Goal: Task Accomplishment & Management: Manage account settings

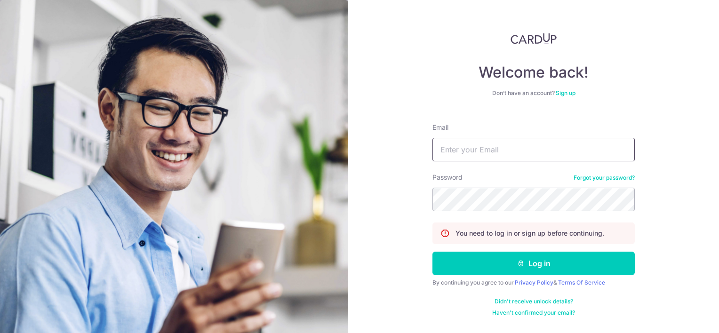
click at [467, 145] on input "Email" at bounding box center [534, 150] width 202 height 24
click at [468, 148] on input "Email" at bounding box center [534, 150] width 202 height 24
type input "[EMAIL_ADDRESS][DOMAIN_NAME]"
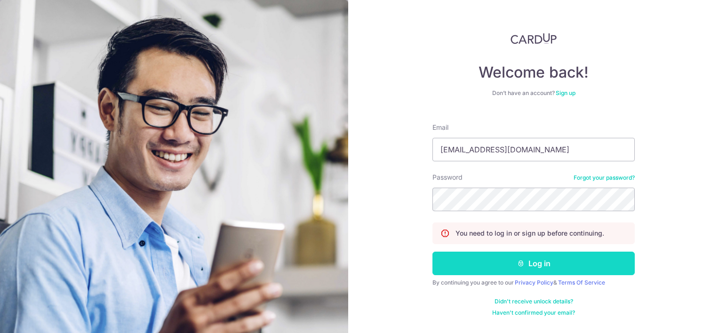
click at [552, 264] on button "Log in" at bounding box center [534, 264] width 202 height 24
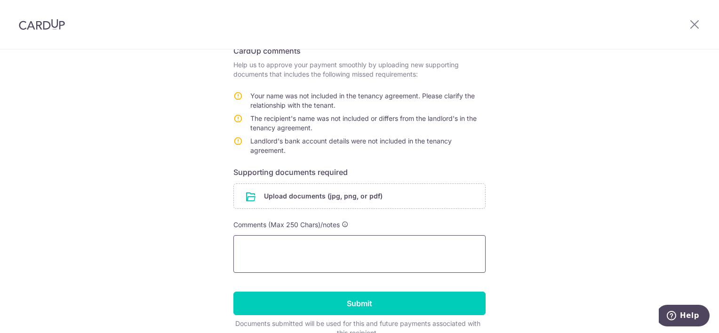
scroll to position [209, 0]
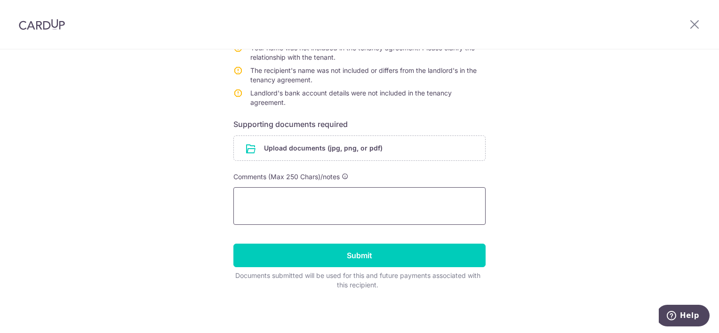
click at [339, 198] on textarea at bounding box center [359, 206] width 252 height 38
click at [309, 149] on input "file" at bounding box center [359, 148] width 251 height 24
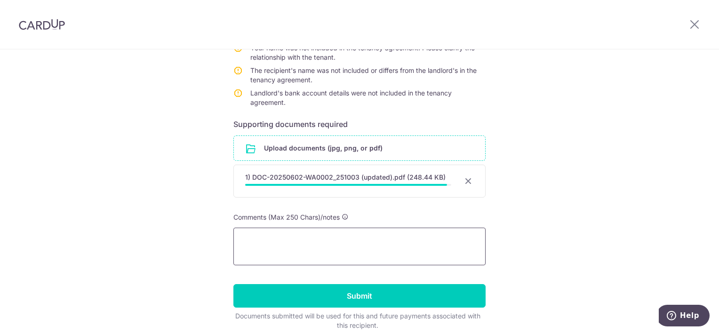
click at [324, 242] on textarea at bounding box center [359, 247] width 252 height 38
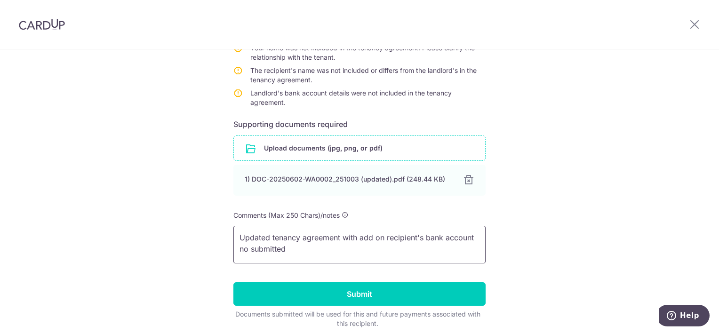
click at [294, 250] on textarea "Updated tenancy agreement with add on recipient's bank account no submitted" at bounding box center [359, 245] width 252 height 38
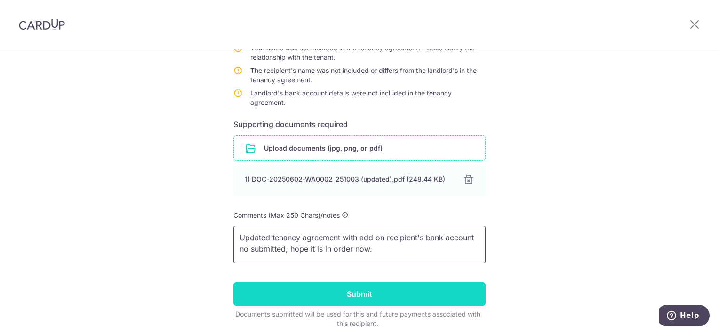
type textarea "Updated tenancy agreement with add on recipient's bank account no submitted, ho…"
click at [309, 292] on input "Submit" at bounding box center [359, 294] width 252 height 24
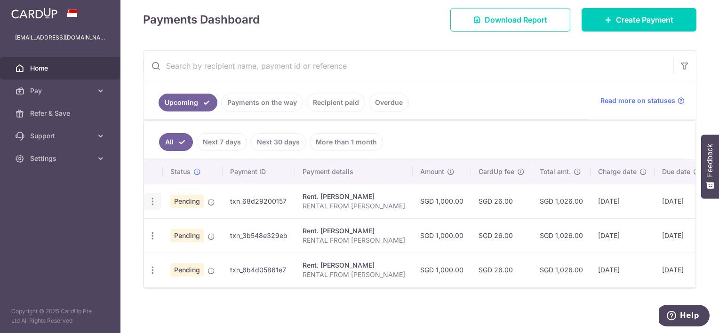
click at [157, 195] on div "Update payment Cancel payment Upload doc" at bounding box center [152, 201] width 17 height 17
click at [153, 197] on icon "button" at bounding box center [153, 202] width 10 height 10
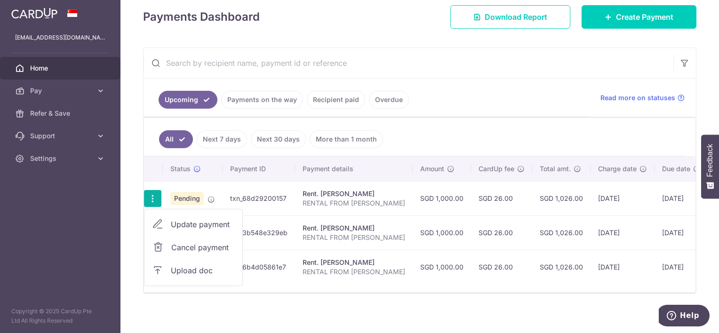
click at [224, 300] on div "× Pause Schedule Pause all future payments in this series Pause just this one p…" at bounding box center [419, 166] width 599 height 333
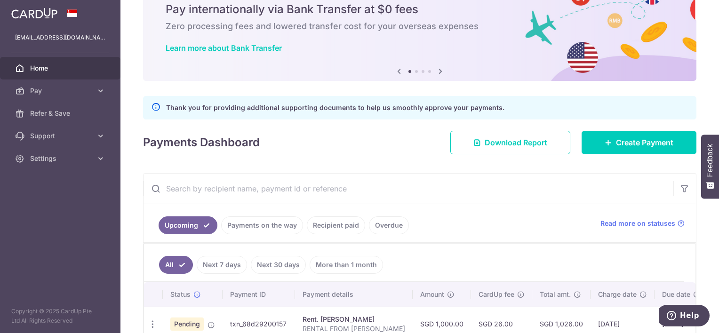
scroll to position [165, 0]
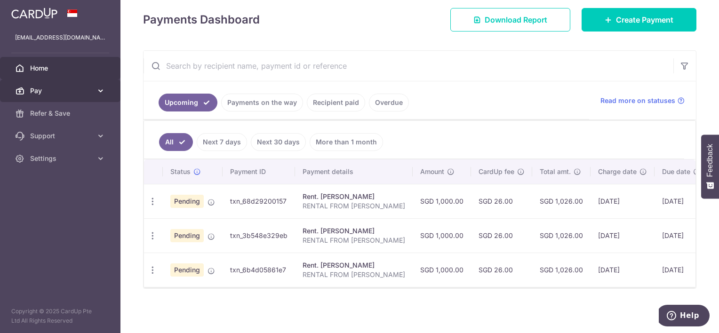
click at [54, 98] on link "Pay" at bounding box center [60, 91] width 120 height 23
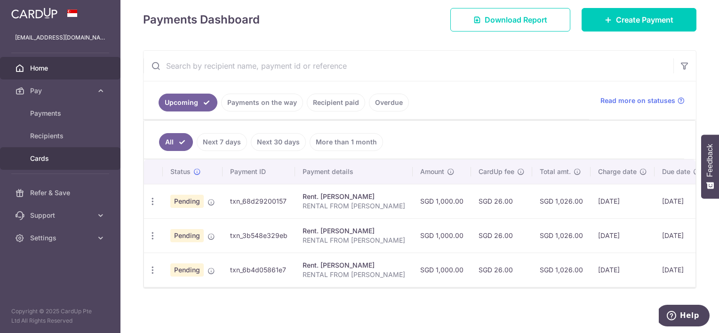
click at [64, 158] on span "Cards" at bounding box center [61, 158] width 62 height 9
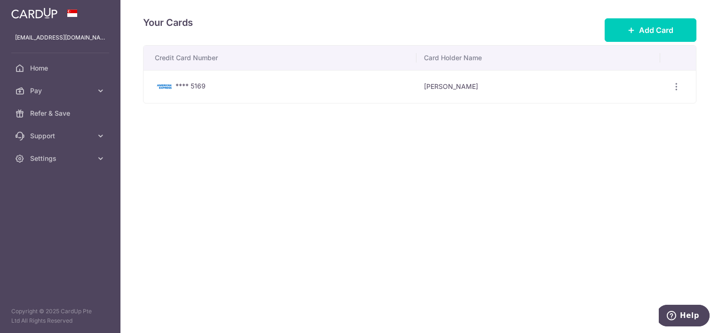
click at [441, 87] on td "CHU XIANG SOH" at bounding box center [538, 86] width 243 height 33
click at [88, 90] on span "Pay" at bounding box center [61, 90] width 62 height 9
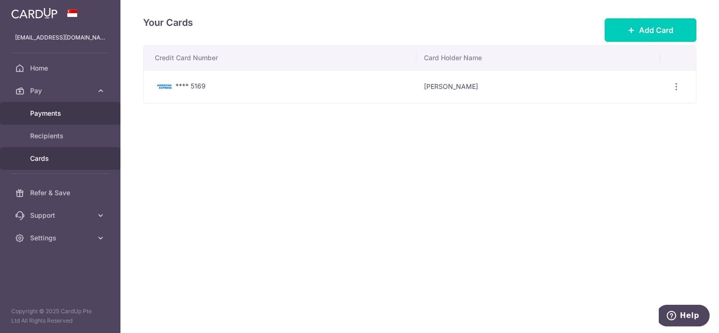
click at [67, 115] on span "Payments" at bounding box center [61, 113] width 62 height 9
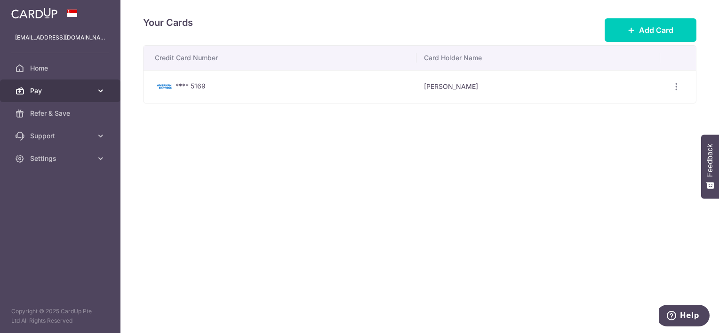
click at [79, 91] on span "Pay" at bounding box center [61, 90] width 62 height 9
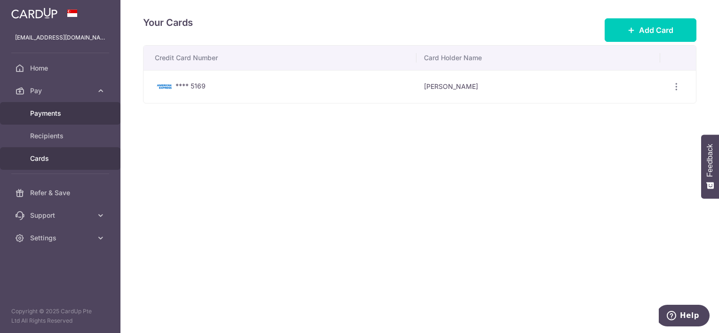
click at [74, 115] on span "Payments" at bounding box center [61, 113] width 62 height 9
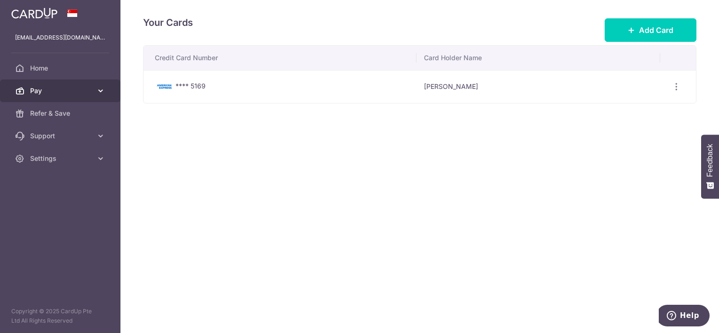
click at [98, 93] on icon at bounding box center [100, 90] width 9 height 9
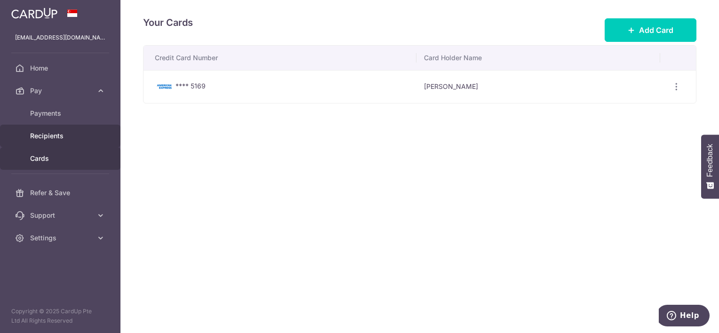
click at [72, 133] on span "Recipients" at bounding box center [61, 135] width 62 height 9
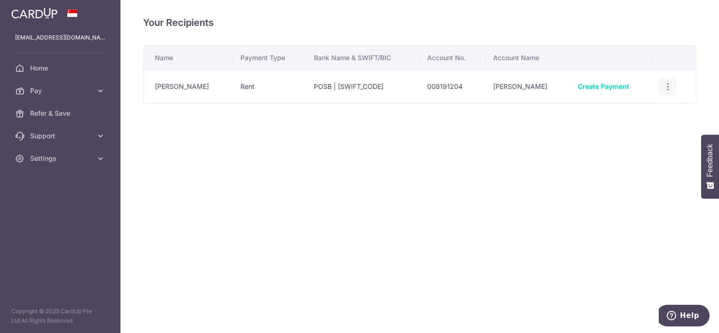
click at [665, 86] on icon "button" at bounding box center [668, 87] width 10 height 10
click at [647, 109] on span "View/Edit" at bounding box center [637, 112] width 64 height 11
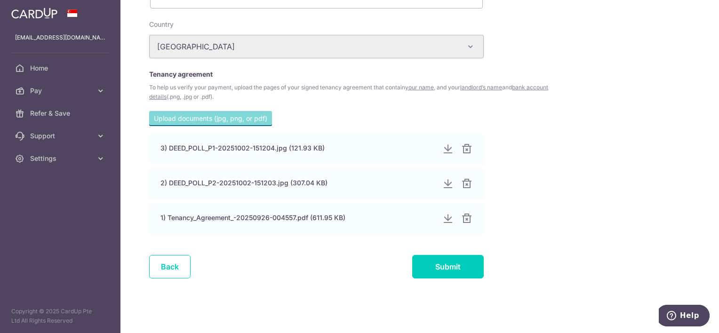
scroll to position [416, 0]
click at [169, 265] on link "Back" at bounding box center [169, 267] width 41 height 24
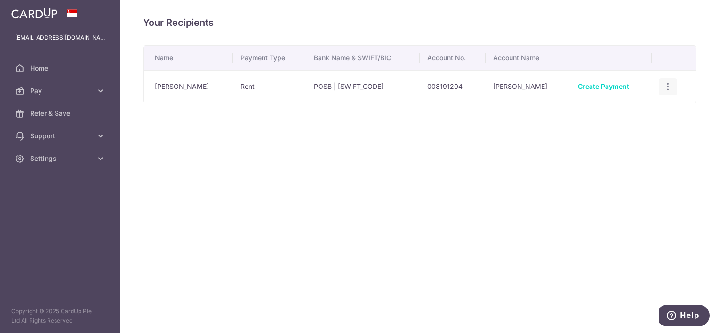
click at [666, 85] on icon "button" at bounding box center [668, 87] width 10 height 10
click at [642, 134] on span "Linked Payments" at bounding box center [635, 135] width 60 height 9
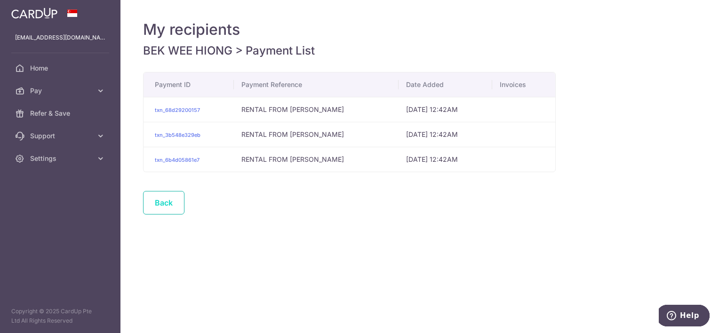
click at [171, 204] on link "Back" at bounding box center [163, 203] width 41 height 24
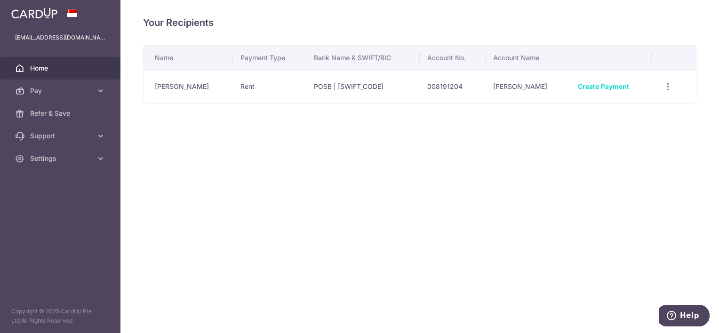
click at [40, 70] on span "Home" at bounding box center [61, 68] width 62 height 9
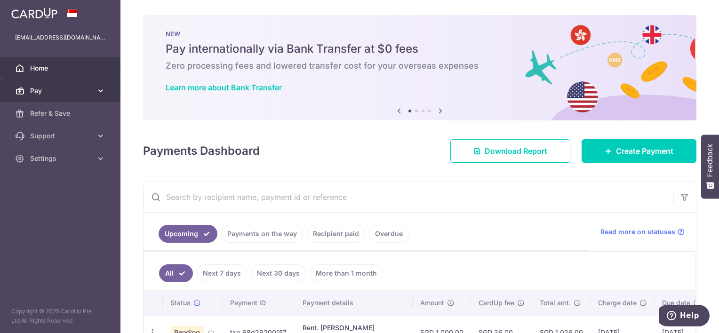
click at [80, 91] on span "Pay" at bounding box center [61, 90] width 62 height 9
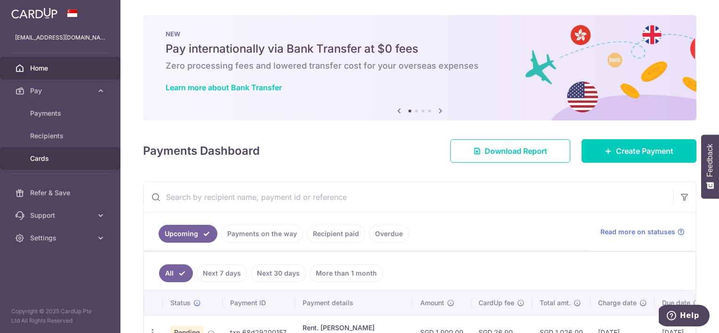
click at [62, 154] on span "Cards" at bounding box center [61, 158] width 62 height 9
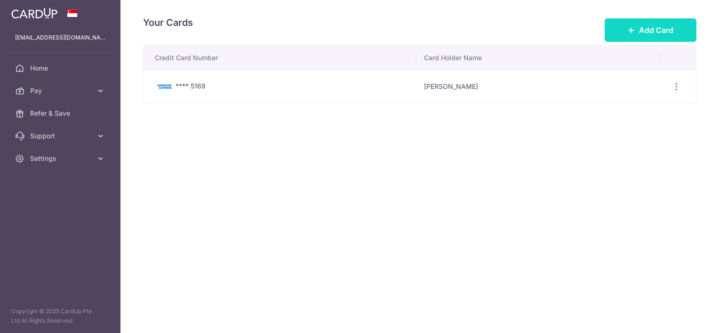
click at [639, 34] on span "Add Card" at bounding box center [656, 29] width 34 height 11
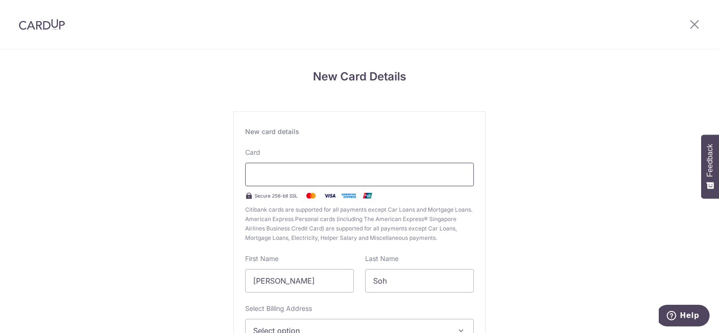
click at [303, 180] on div at bounding box center [359, 175] width 229 height 24
drag, startPoint x: 281, startPoint y: 184, endPoint x: 278, endPoint y: 179, distance: 5.4
click at [281, 183] on div at bounding box center [359, 175] width 229 height 24
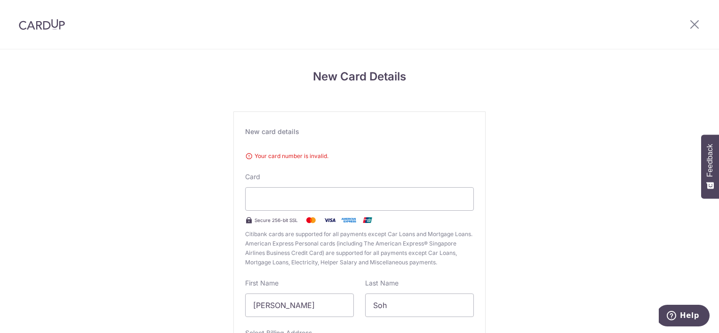
click at [478, 154] on div "New card details Your card number is invalid. Card Secure 256-bit SSL Citibank …" at bounding box center [359, 268] width 252 height 313
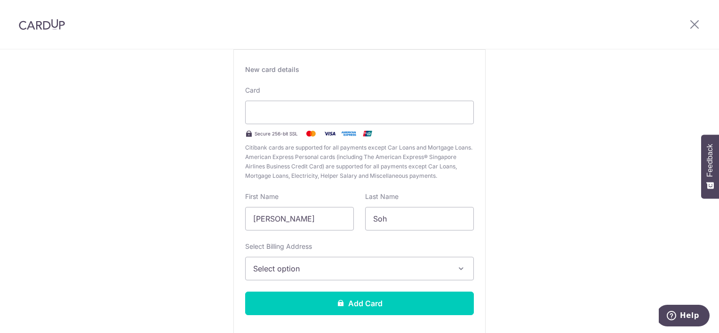
scroll to position [94, 0]
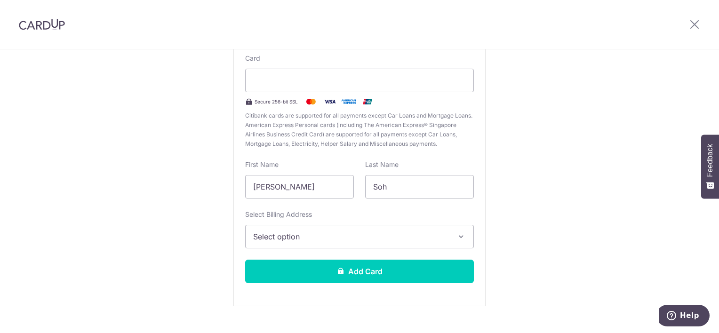
click at [333, 239] on span "Select option" at bounding box center [351, 236] width 196 height 11
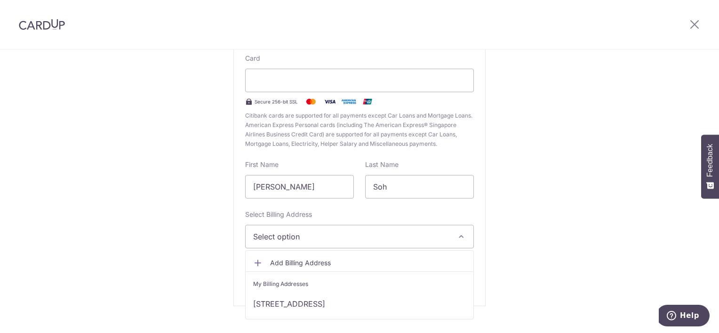
scroll to position [111, 0]
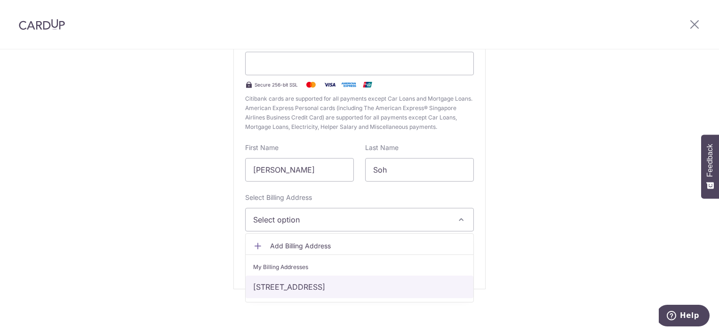
click at [366, 278] on link "700C, #07-328, ANG MO KIO AVE 6, Singapore, Singapore, Singapore-563700" at bounding box center [360, 287] width 228 height 23
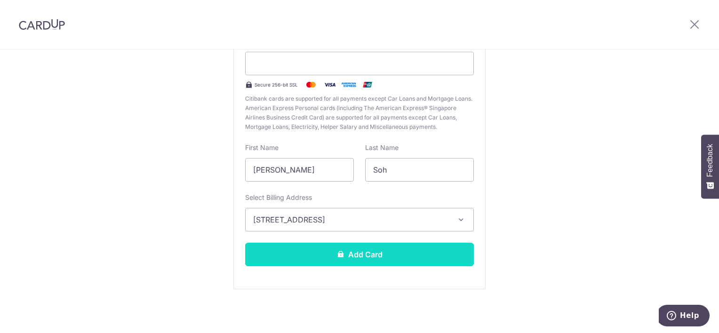
click at [448, 256] on button "Add Card" at bounding box center [359, 255] width 229 height 24
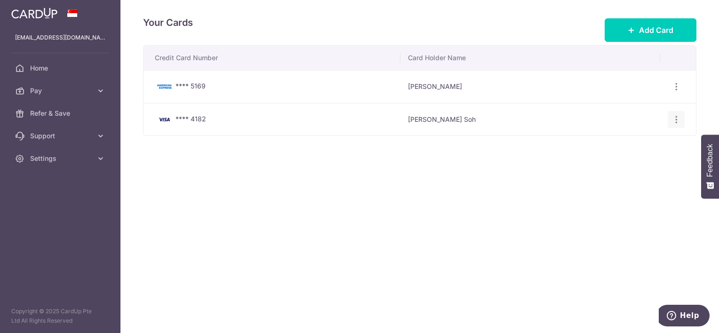
click at [676, 122] on icon "button" at bounding box center [677, 120] width 10 height 10
click at [644, 146] on span "View/Edit" at bounding box center [645, 145] width 64 height 11
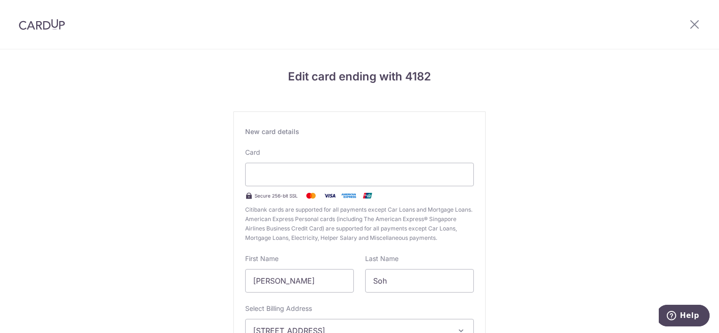
click at [594, 116] on div "Edit card ending with 4182 New card details Card Secure 256-bit SSL Citibank ca…" at bounding box center [359, 246] width 719 height 395
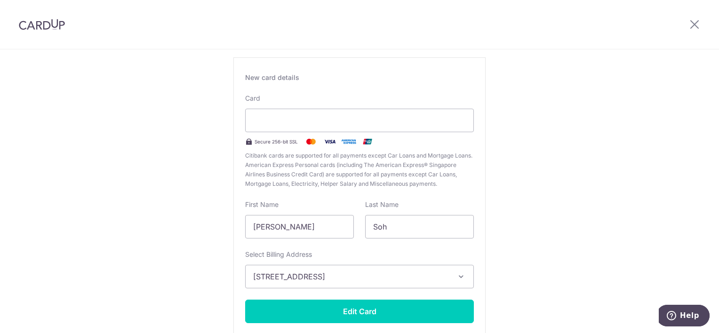
scroll to position [94, 0]
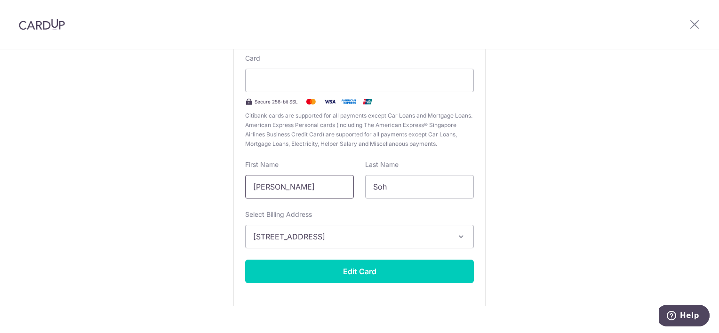
click at [333, 195] on input "Chu Xiang" at bounding box center [299, 187] width 109 height 24
drag, startPoint x: 319, startPoint y: 187, endPoint x: 233, endPoint y: 177, distance: 86.2
click at [233, 177] on div "New card details Card Secure 256-bit SSL Citibank cards are supported for all p…" at bounding box center [359, 161] width 252 height 289
type input "CHU XIANG"
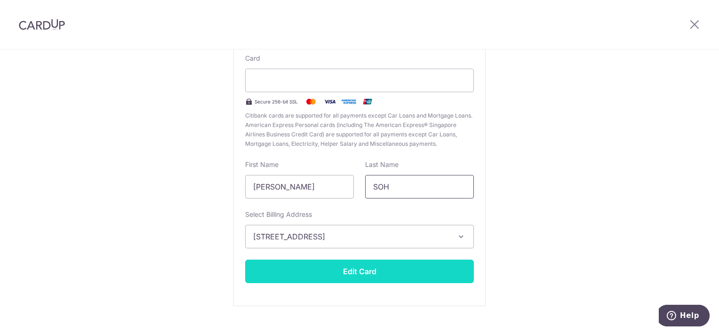
type input "SOH"
click at [320, 268] on button "Edit Card" at bounding box center [359, 272] width 229 height 24
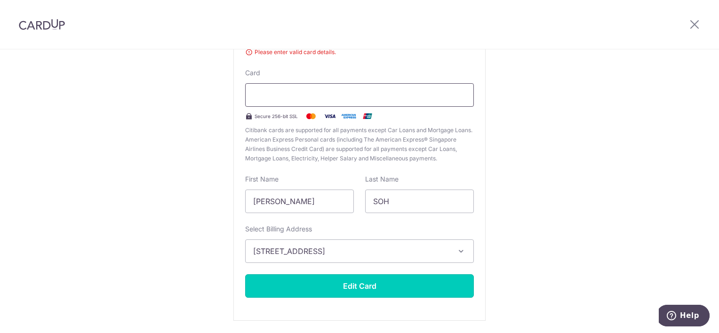
scroll to position [88, 0]
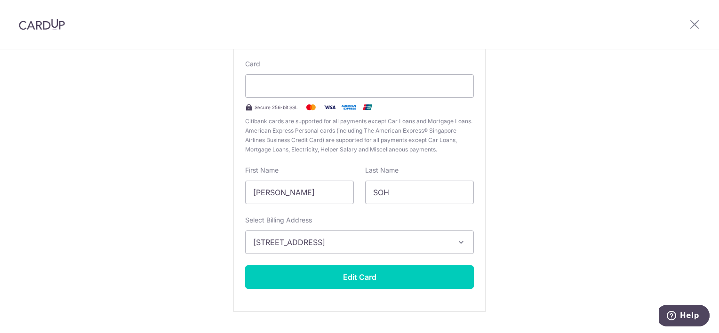
click at [642, 168] on div "Edit card ending with 4182 New card details Please enter valid card details. Ca…" at bounding box center [359, 158] width 719 height 395
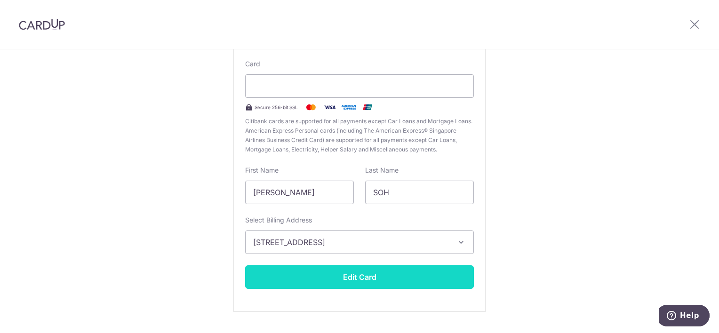
click at [411, 275] on button "Edit Card" at bounding box center [359, 277] width 229 height 24
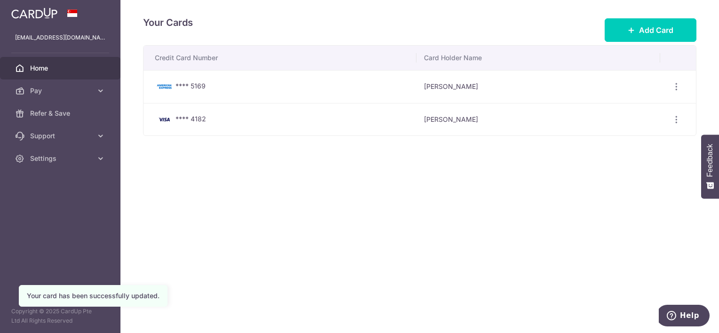
click at [54, 72] on span "Home" at bounding box center [61, 68] width 62 height 9
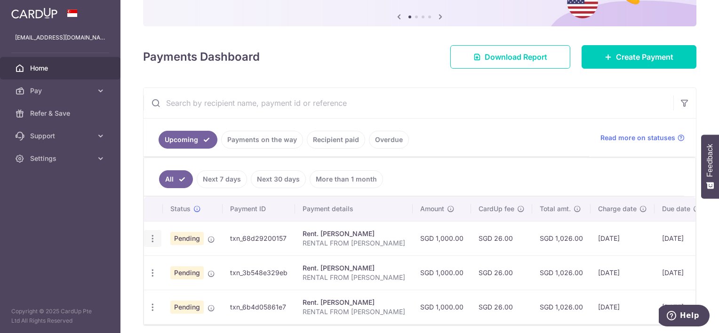
click at [152, 237] on icon "button" at bounding box center [153, 239] width 10 height 10
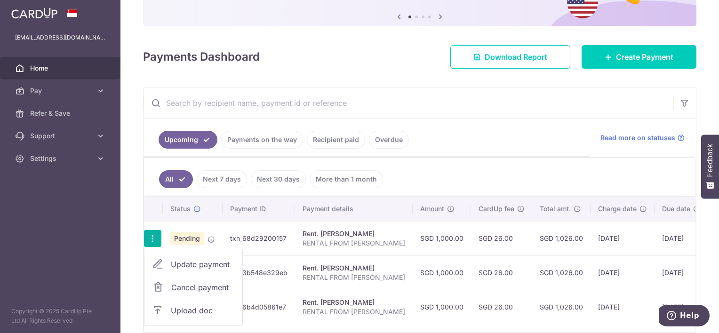
click at [711, 236] on img at bounding box center [720, 238] width 19 height 11
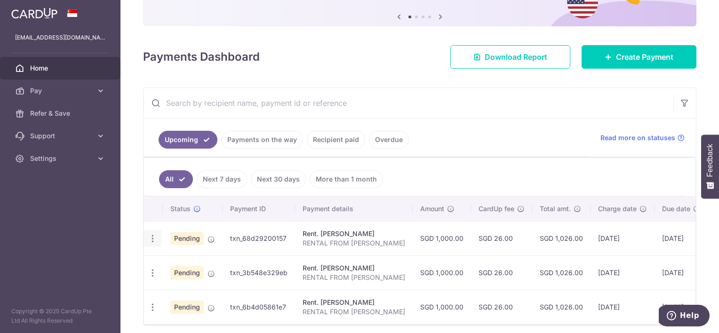
click at [153, 236] on icon "button" at bounding box center [153, 239] width 10 height 10
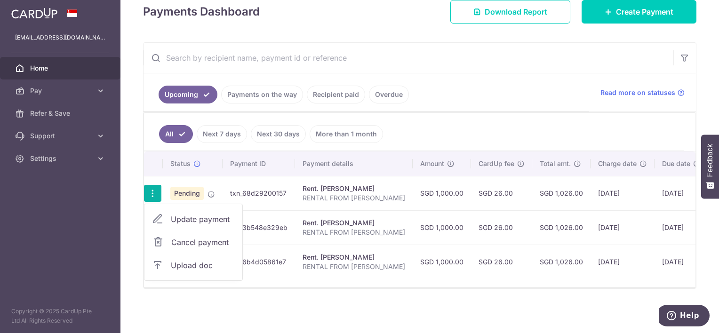
scroll to position [142, 0]
click at [213, 216] on span "Update payment" at bounding box center [203, 219] width 64 height 11
radio input "true"
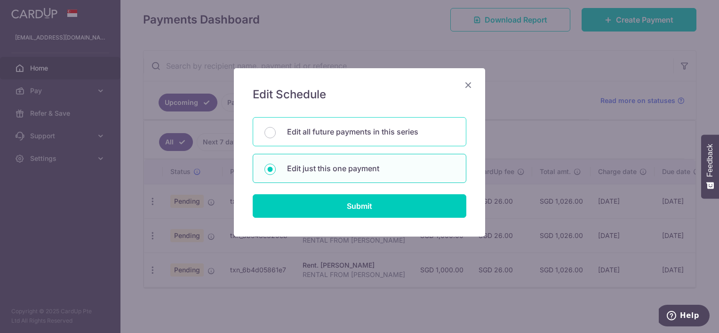
click at [354, 135] on p "Edit all future payments in this series" at bounding box center [371, 131] width 168 height 11
click at [276, 135] on input "Edit all future payments in this series" at bounding box center [270, 132] width 11 height 11
radio input "true"
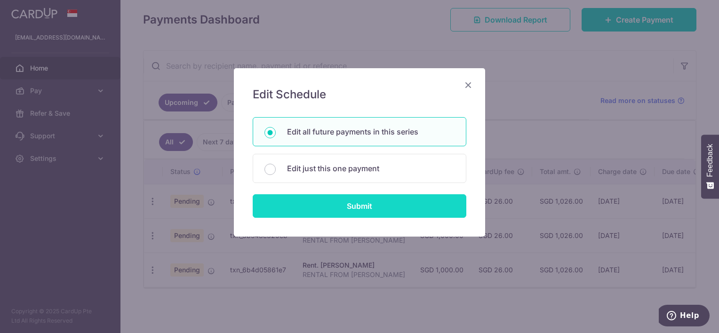
click at [384, 207] on input "Submit" at bounding box center [360, 206] width 214 height 24
radio input "true"
type input "1,000.00"
type input "RENTAL FROM [PERSON_NAME]"
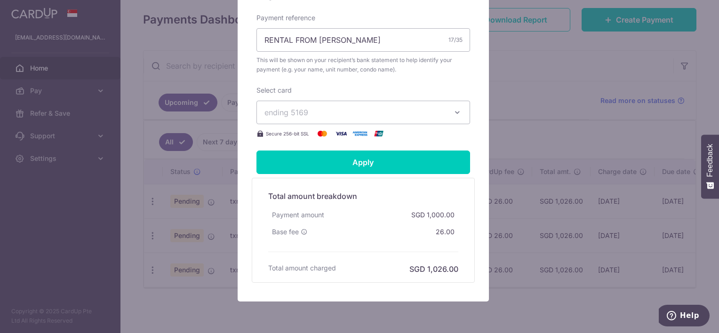
scroll to position [329, 0]
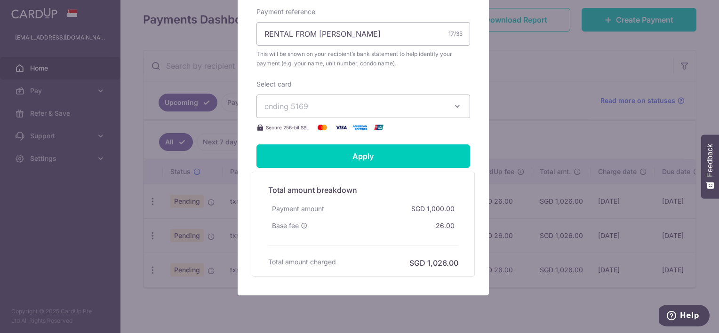
click at [453, 107] on icon "button" at bounding box center [457, 106] width 9 height 9
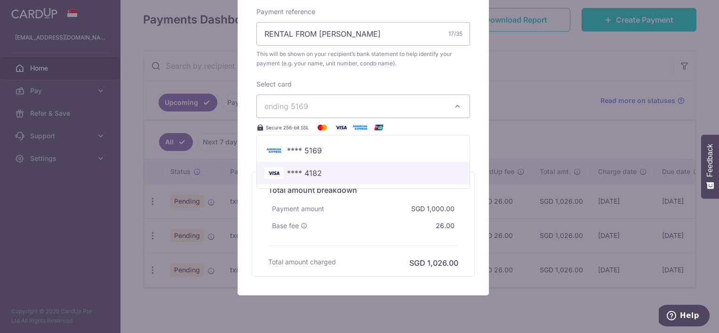
click at [318, 169] on span "**** 4182" at bounding box center [364, 173] width 198 height 11
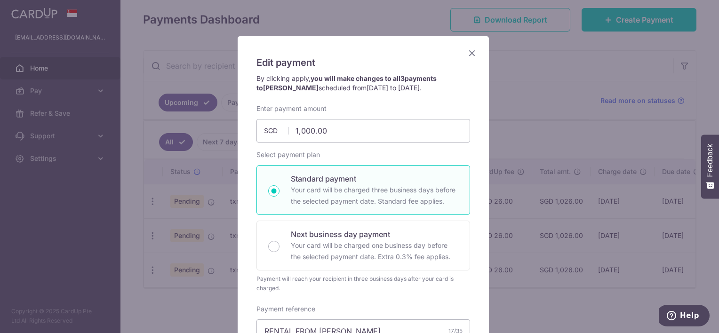
scroll to position [0, 0]
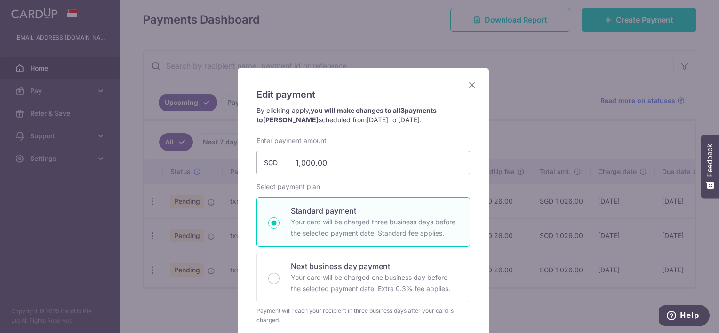
click at [472, 84] on icon "Close" at bounding box center [471, 85] width 11 height 12
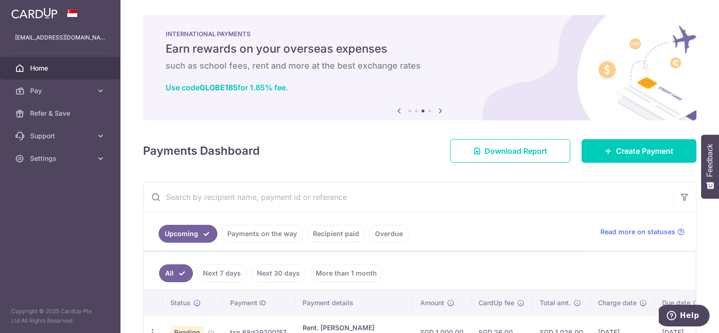
scroll to position [134, 0]
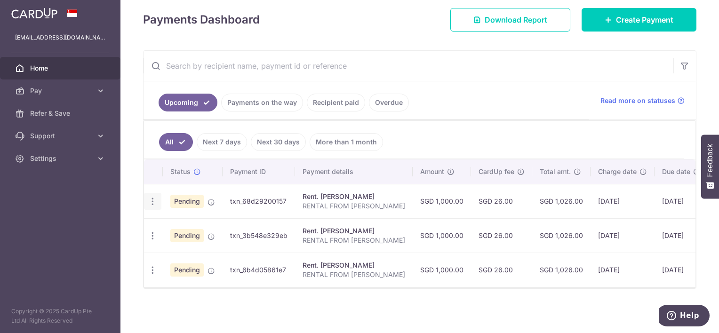
click at [152, 193] on div "Update payment Cancel payment Upload doc" at bounding box center [152, 201] width 17 height 17
click at [155, 197] on icon "button" at bounding box center [153, 202] width 10 height 10
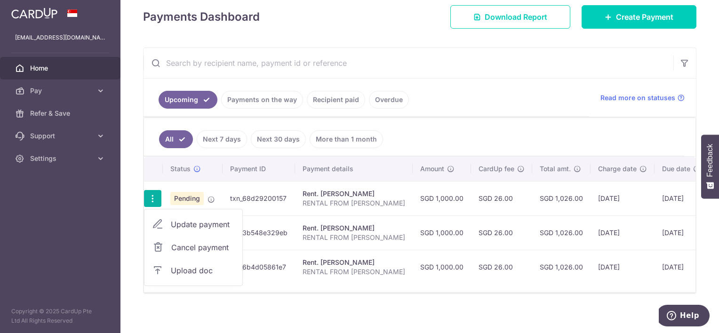
click at [185, 224] on span "Update payment" at bounding box center [203, 224] width 64 height 11
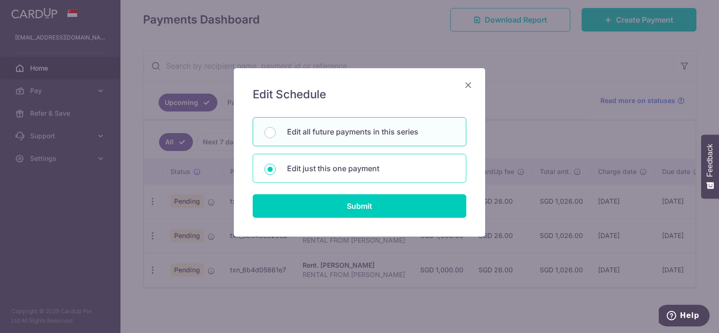
click at [339, 171] on p "Edit just this one payment" at bounding box center [371, 168] width 168 height 11
click at [276, 171] on input "Edit just this one payment" at bounding box center [270, 169] width 11 height 11
radio input "true"
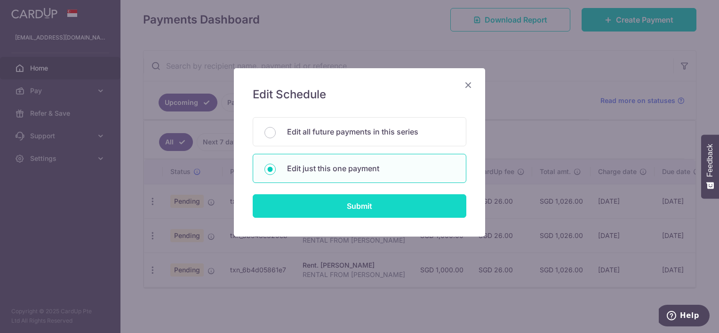
click at [358, 205] on input "Submit" at bounding box center [360, 206] width 214 height 24
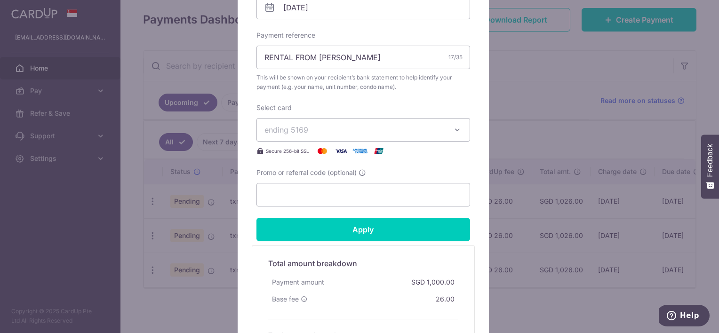
scroll to position [329, 0]
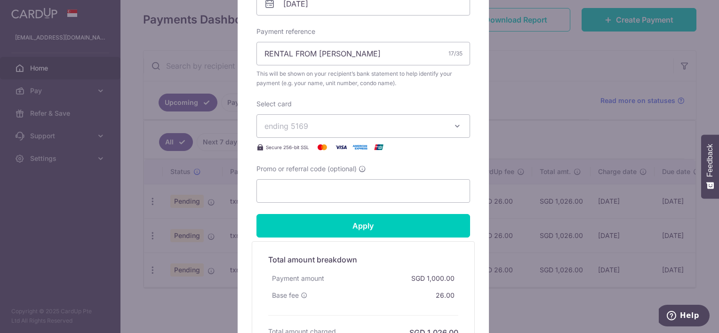
click at [456, 121] on icon "button" at bounding box center [457, 125] width 9 height 9
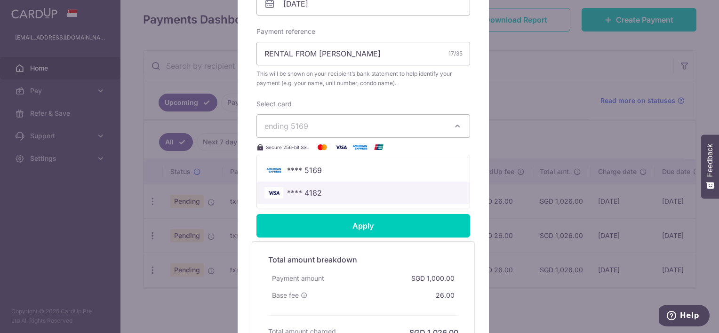
click at [313, 188] on span "**** 4182" at bounding box center [304, 192] width 35 height 11
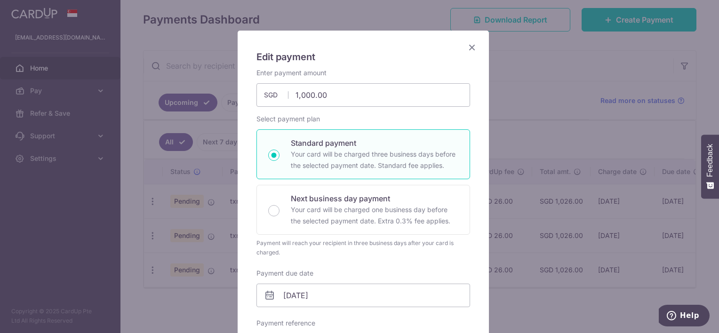
scroll to position [0, 0]
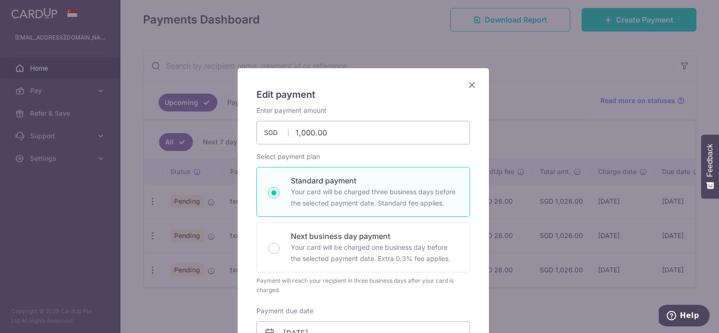
click at [468, 87] on icon "Close" at bounding box center [471, 85] width 11 height 12
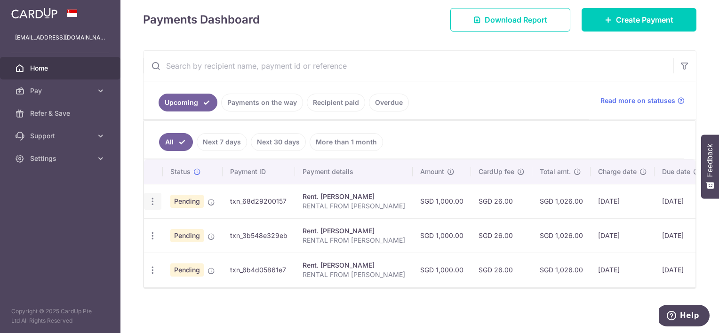
click at [153, 197] on icon "button" at bounding box center [153, 202] width 10 height 10
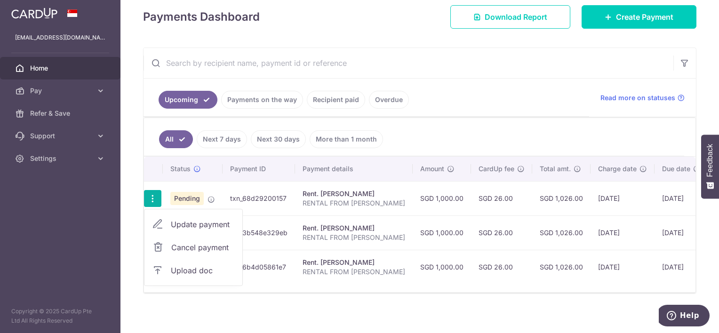
click at [168, 216] on link "Update payment" at bounding box center [193, 224] width 98 height 23
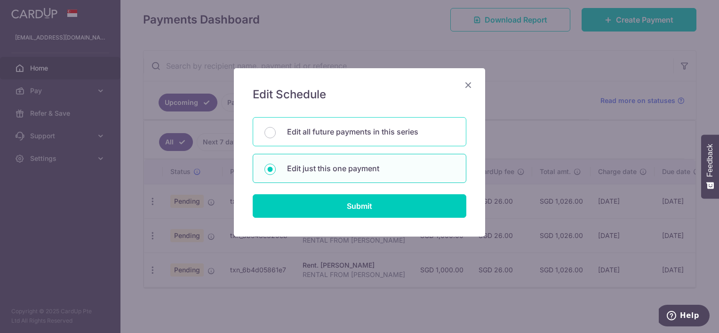
click at [347, 138] on div "Edit all future payments in this series" at bounding box center [360, 131] width 214 height 29
radio input "true"
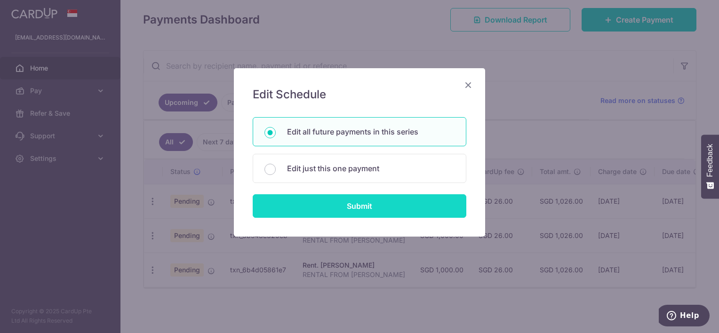
click at [369, 204] on input "Submit" at bounding box center [360, 206] width 214 height 24
radio input "true"
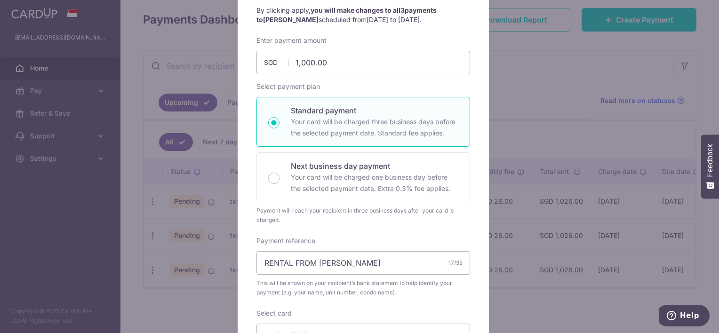
scroll to position [76, 0]
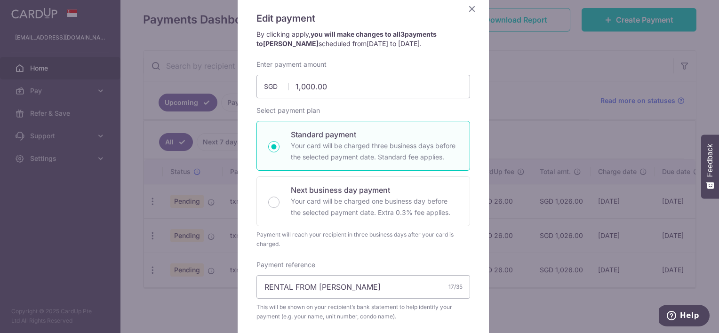
click at [472, 8] on icon "Close" at bounding box center [471, 9] width 11 height 12
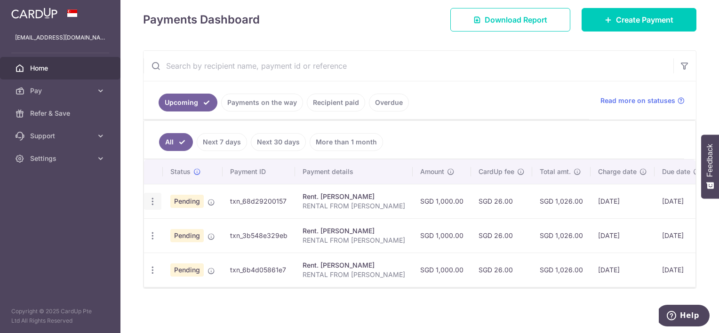
click at [152, 197] on icon "button" at bounding box center [153, 202] width 10 height 10
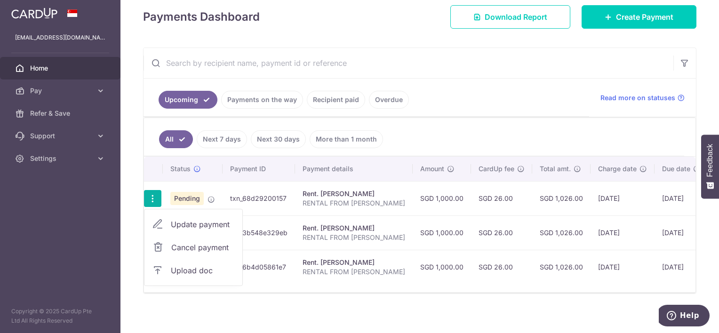
click at [167, 227] on link "Update payment" at bounding box center [193, 224] width 98 height 23
radio input "true"
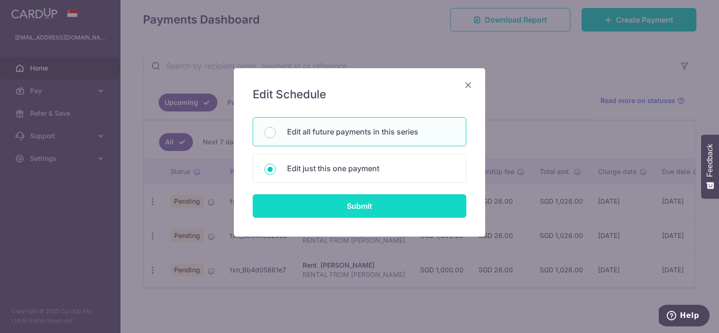
click at [371, 203] on input "Submit" at bounding box center [360, 206] width 214 height 24
radio input "true"
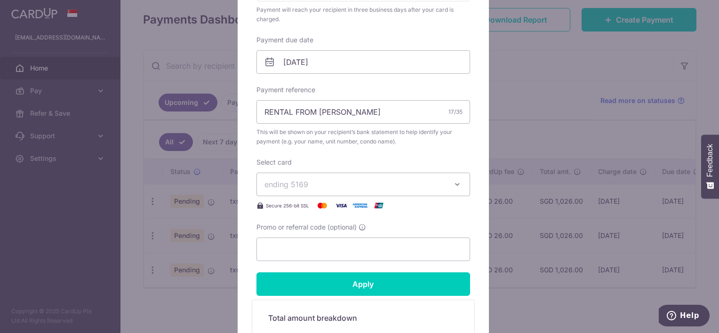
scroll to position [282, 0]
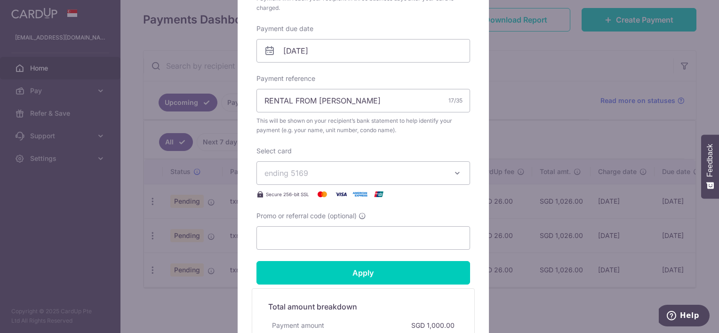
click at [323, 179] on button "ending 5169" at bounding box center [364, 173] width 214 height 24
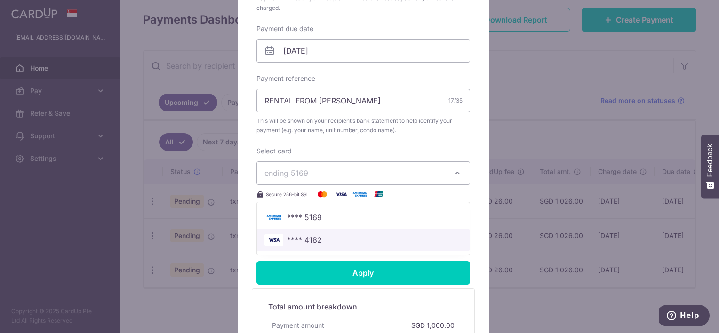
click at [349, 241] on span "**** 4182" at bounding box center [364, 239] width 198 height 11
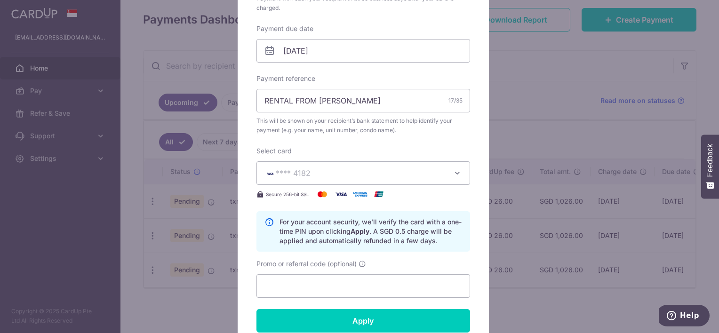
scroll to position [377, 0]
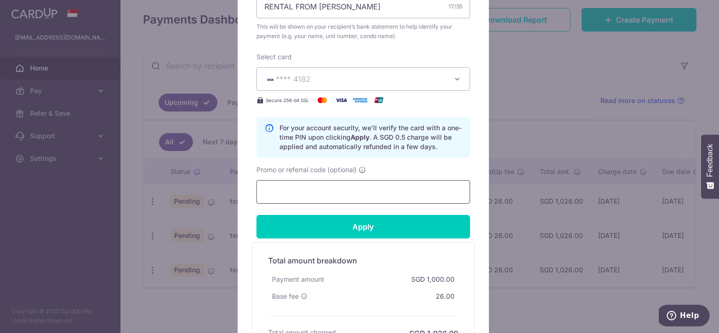
click at [344, 200] on input "Promo or referral code (optional)" at bounding box center [364, 192] width 214 height 24
paste input "SAVERENT179"
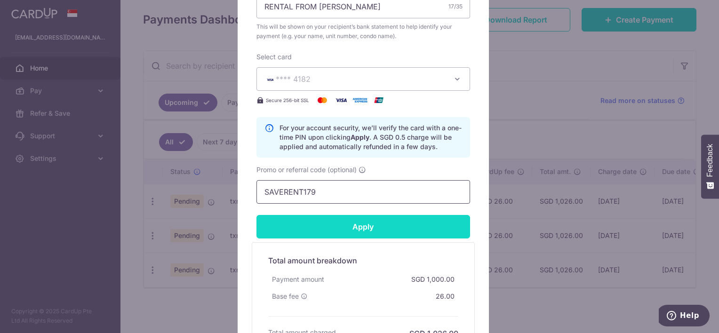
type input "SAVERENT179"
click at [363, 226] on input "Apply" at bounding box center [364, 227] width 214 height 24
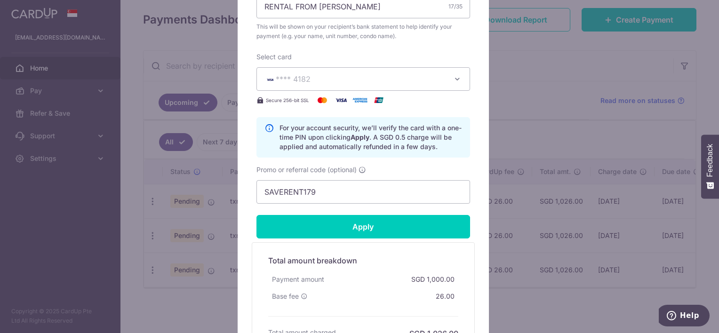
scroll to position [424, 0]
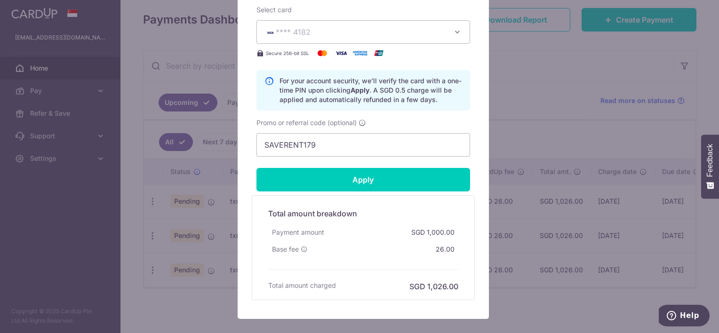
type input "Successfully Applied"
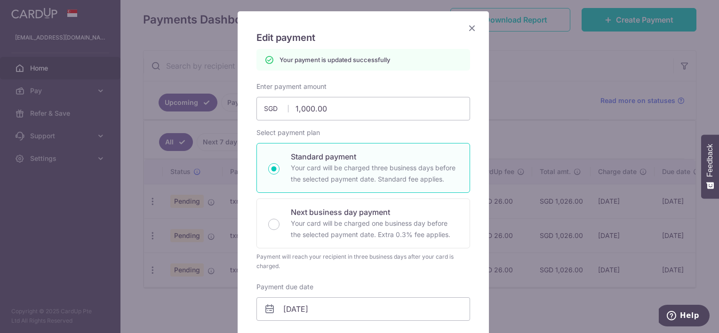
scroll to position [38, 0]
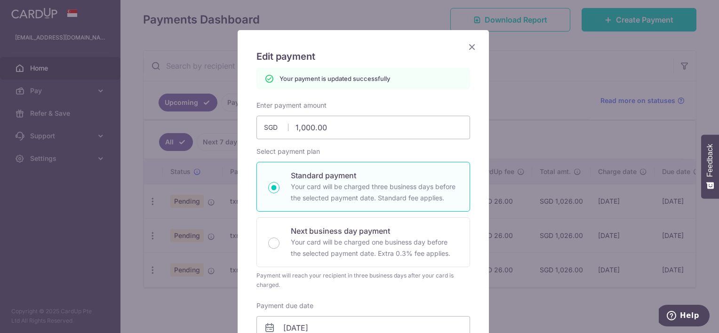
click at [466, 46] on icon "Close" at bounding box center [471, 47] width 11 height 12
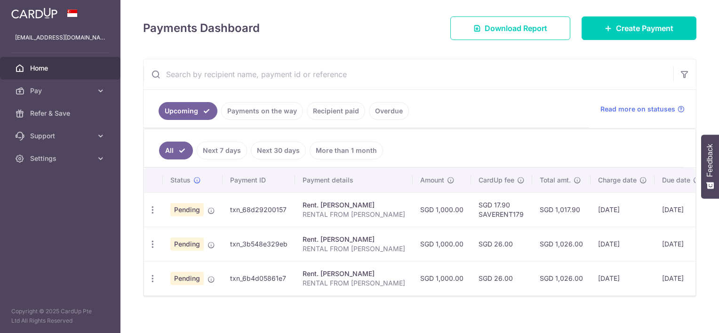
scroll to position [134, 0]
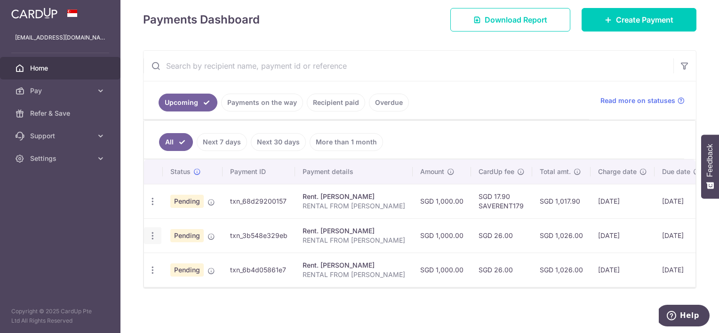
click at [152, 231] on icon "button" at bounding box center [153, 236] width 10 height 10
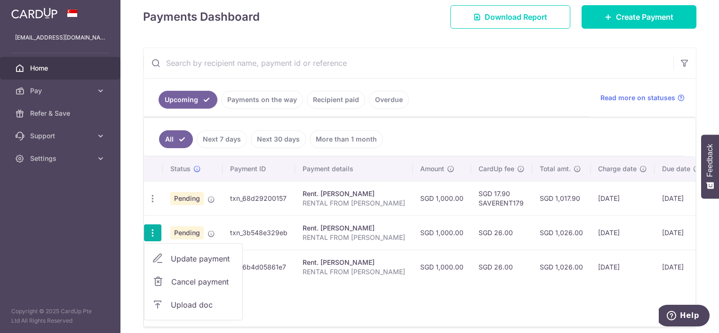
click at [169, 256] on link "Update payment" at bounding box center [193, 259] width 98 height 23
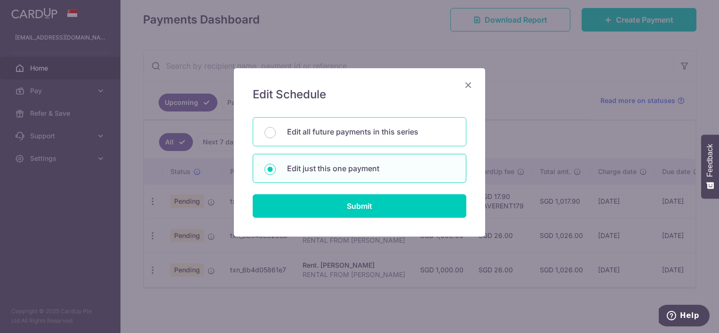
click at [339, 137] on div "Edit all future payments in this series" at bounding box center [360, 131] width 214 height 29
radio input "true"
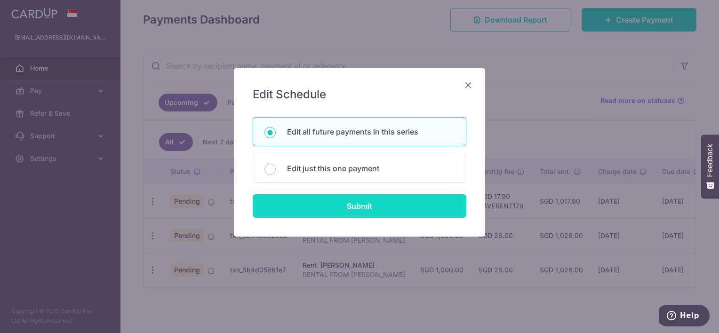
click at [361, 209] on input "Submit" at bounding box center [360, 206] width 214 height 24
radio input "true"
type input "1,000.00"
type input "RENTAL FROM [PERSON_NAME]"
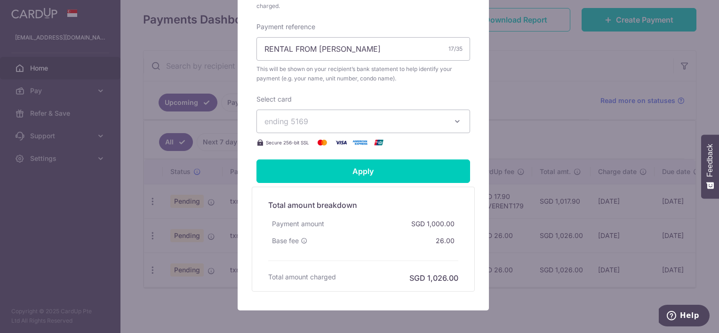
scroll to position [329, 0]
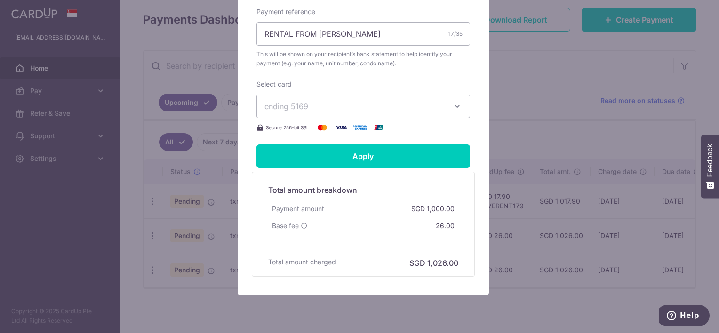
click at [339, 110] on span "ending 5169" at bounding box center [355, 106] width 181 height 11
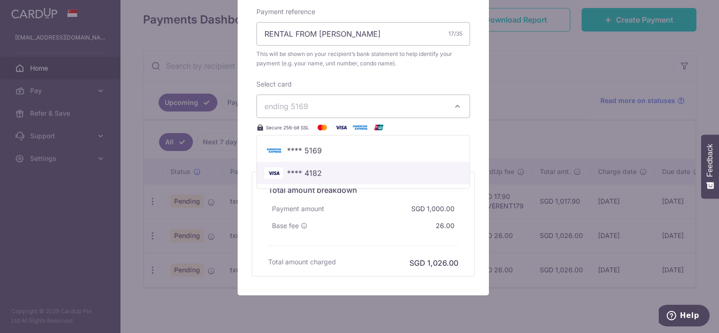
click at [322, 178] on link "**** 4182" at bounding box center [363, 173] width 213 height 23
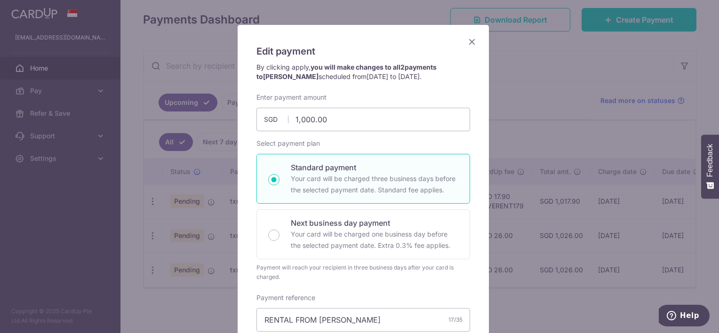
scroll to position [0, 0]
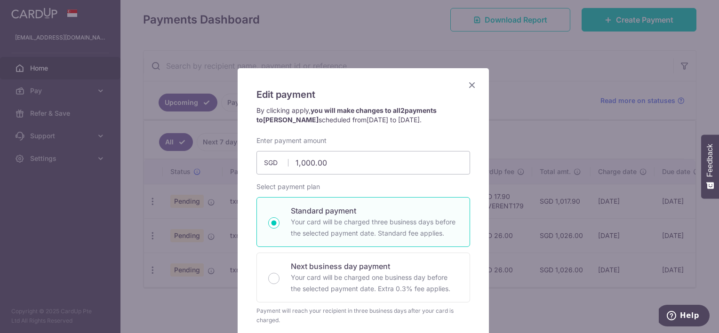
click at [461, 88] on h5 "Edit payment" at bounding box center [364, 94] width 214 height 15
click at [468, 86] on icon "Close" at bounding box center [471, 85] width 11 height 12
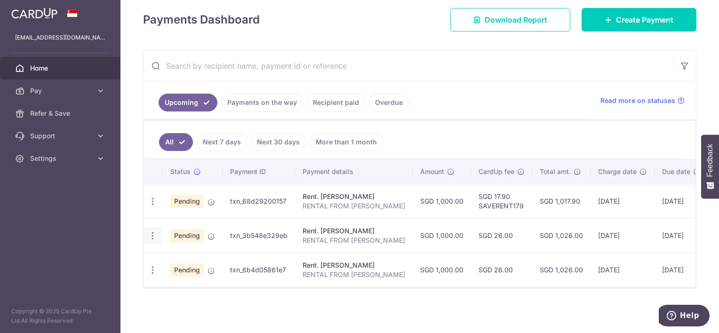
click at [154, 227] on div "Update payment Cancel payment Upload doc" at bounding box center [152, 235] width 17 height 17
click at [154, 231] on icon "button" at bounding box center [153, 236] width 10 height 10
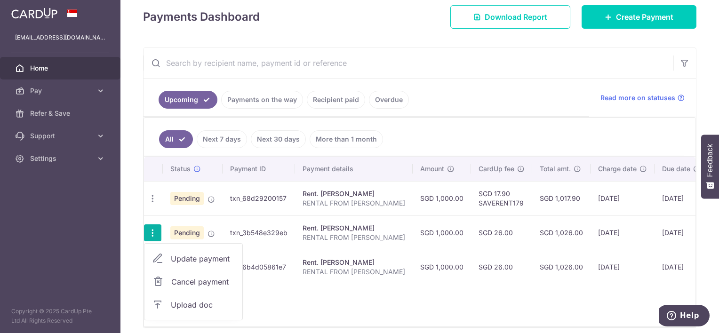
click at [211, 261] on span "Update payment" at bounding box center [203, 258] width 64 height 11
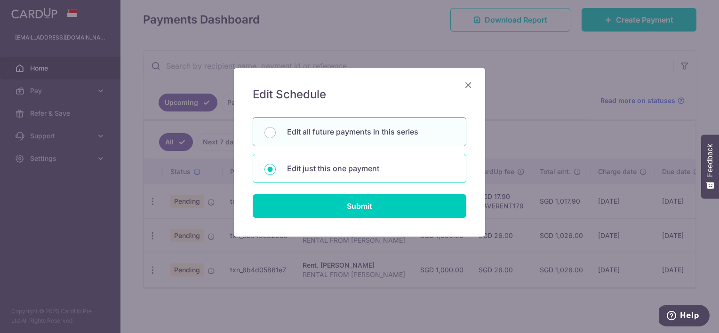
click at [321, 168] on p "Edit just this one payment" at bounding box center [371, 168] width 168 height 11
click at [276, 168] on input "Edit just this one payment" at bounding box center [270, 169] width 11 height 11
radio input "true"
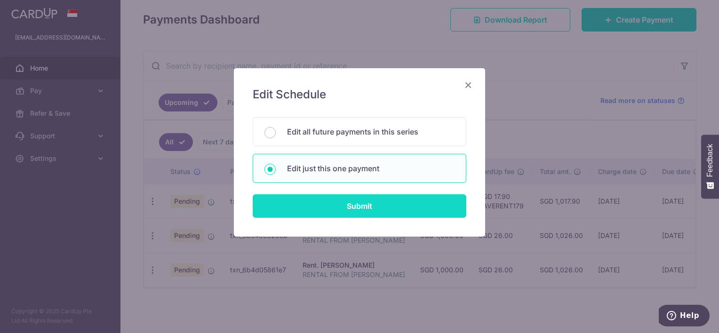
click at [345, 204] on input "Submit" at bounding box center [360, 206] width 214 height 24
radio input "true"
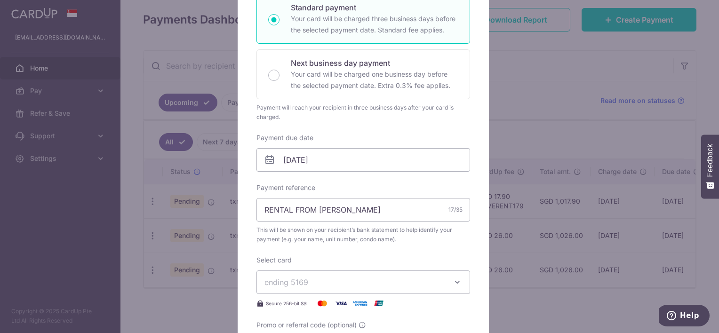
scroll to position [235, 0]
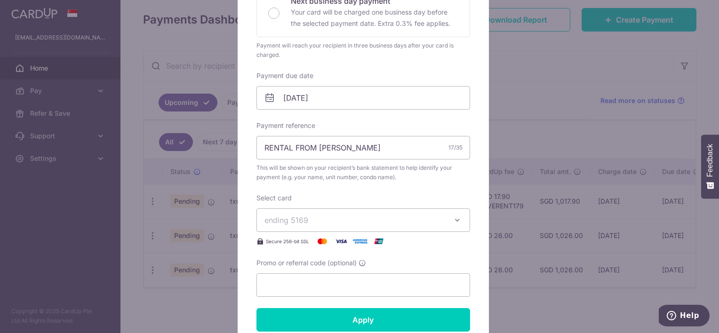
click at [306, 217] on span "ending 5169" at bounding box center [355, 220] width 181 height 11
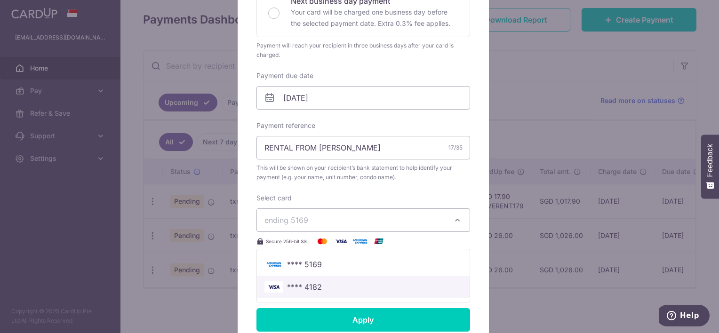
click at [305, 281] on span "**** 4182" at bounding box center [304, 286] width 35 height 11
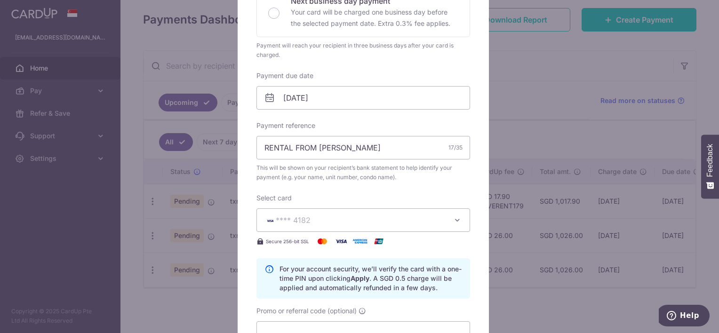
scroll to position [377, 0]
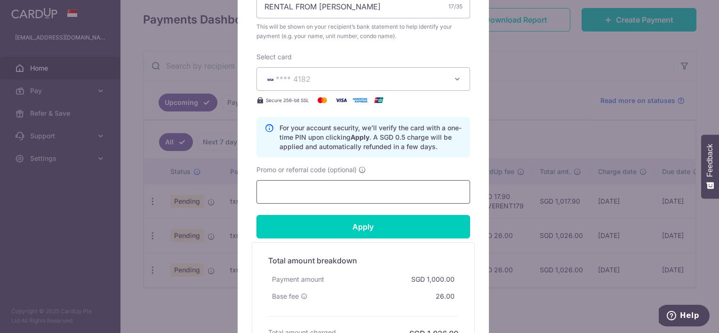
click at [308, 199] on input "Promo or referral code (optional)" at bounding box center [364, 192] width 214 height 24
click at [305, 196] on input "Promo or referral code (optional)" at bounding box center [364, 192] width 214 height 24
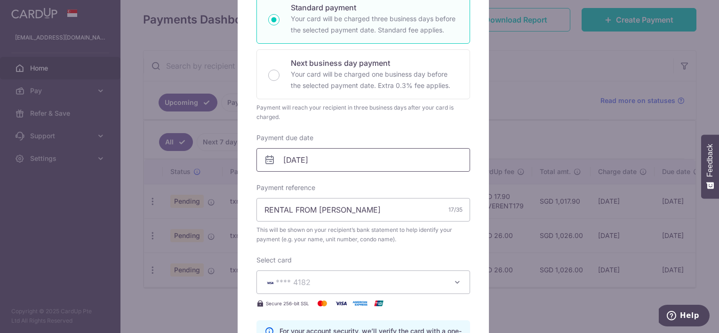
scroll to position [282, 0]
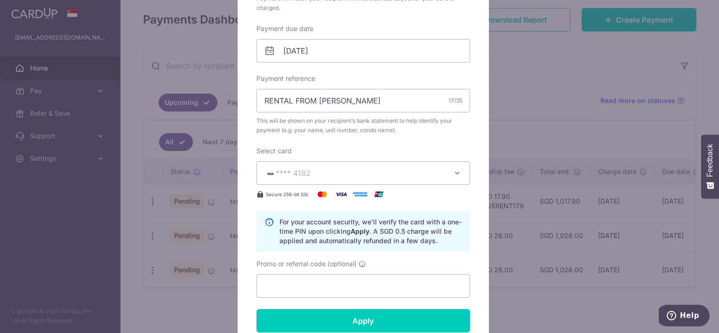
click at [378, 183] on button "**** 4182" at bounding box center [364, 173] width 214 height 24
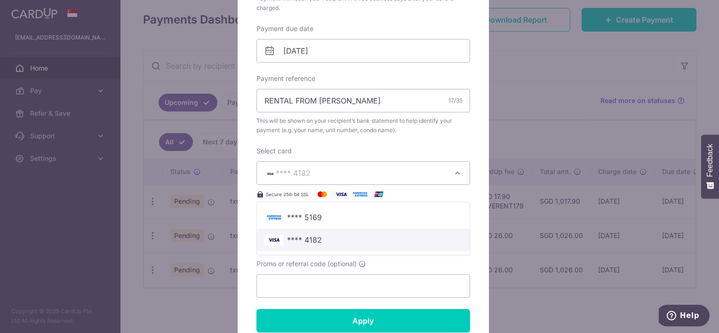
click at [337, 237] on span "**** 4182" at bounding box center [364, 239] width 198 height 11
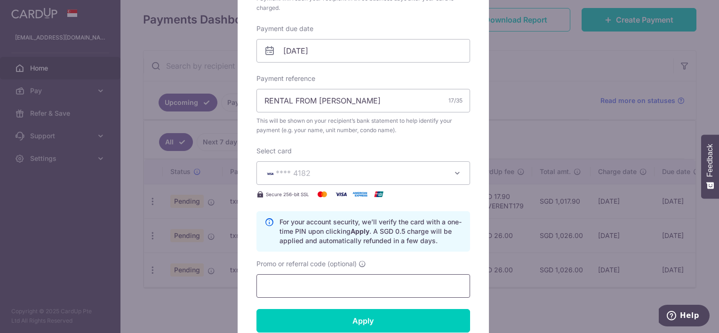
click at [312, 292] on input "Promo or referral code (optional)" at bounding box center [364, 286] width 214 height 24
paste input "SAVERENT179"
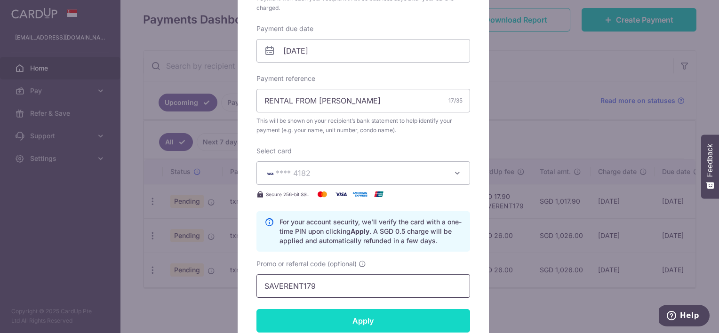
type input "SAVERENT179"
click at [359, 325] on input "Apply" at bounding box center [364, 321] width 214 height 24
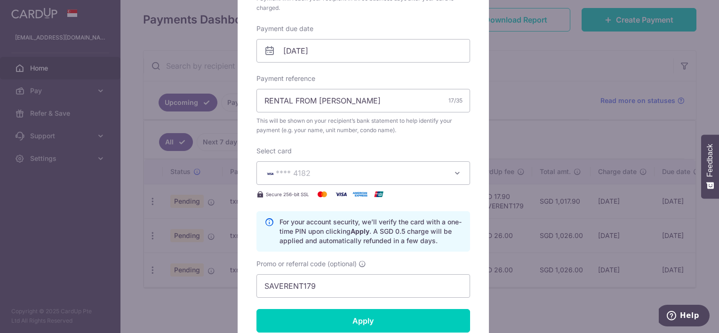
type input "Successfully Applied"
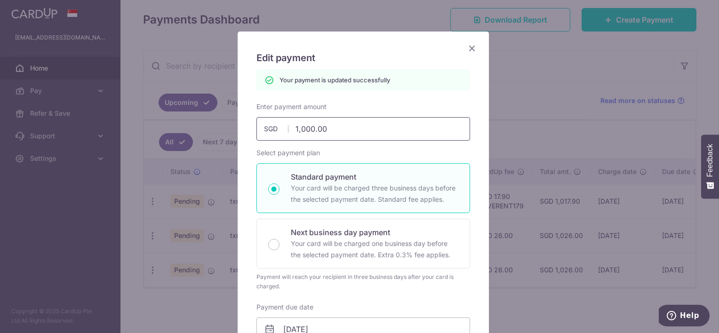
scroll to position [0, 0]
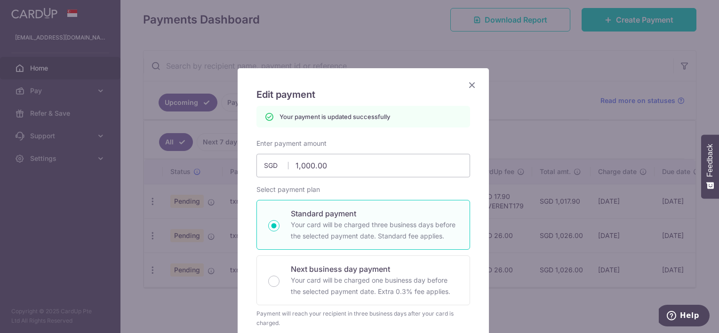
click at [468, 86] on icon "Close" at bounding box center [471, 85] width 11 height 12
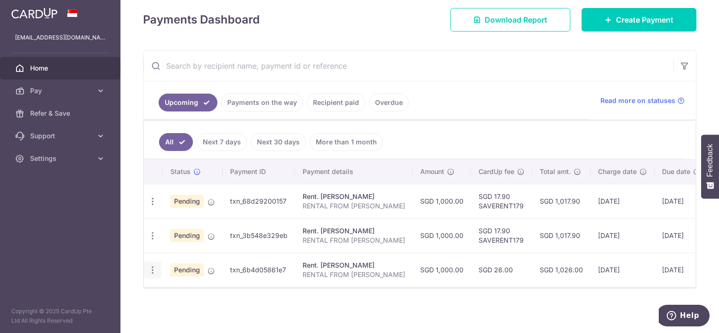
click at [152, 265] on icon "button" at bounding box center [153, 270] width 10 height 10
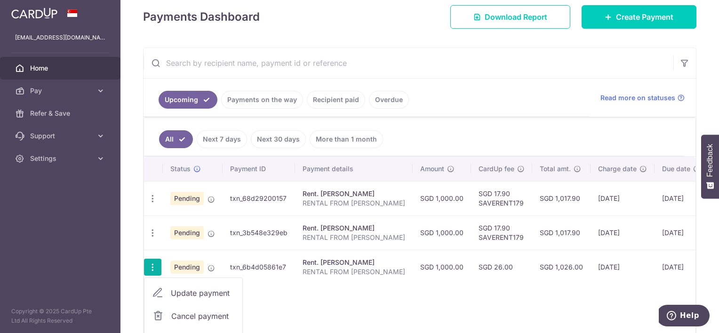
click at [166, 289] on link "Update payment" at bounding box center [193, 293] width 98 height 23
radio input "true"
type input "1,000.00"
type input "[DATE]"
type input "RENTAL FROM [PERSON_NAME]"
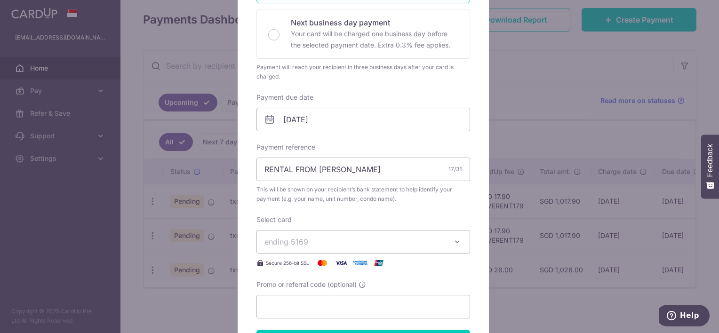
scroll to position [235, 0]
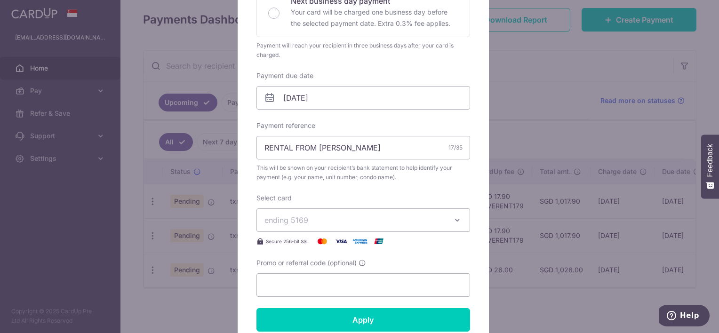
click at [288, 223] on span "ending 5169" at bounding box center [287, 220] width 44 height 9
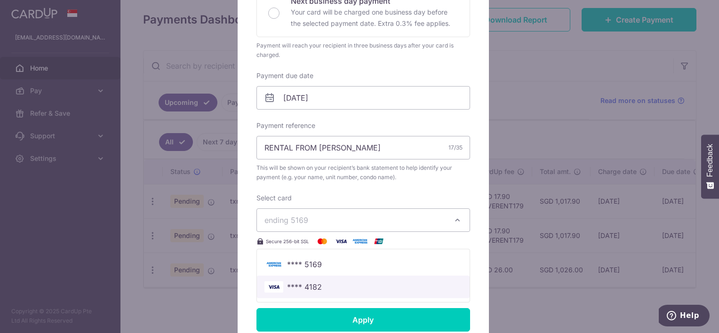
click at [314, 287] on span "**** 4182" at bounding box center [304, 286] width 35 height 11
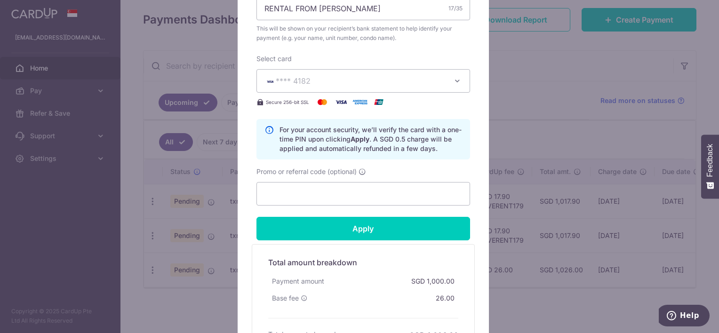
scroll to position [377, 0]
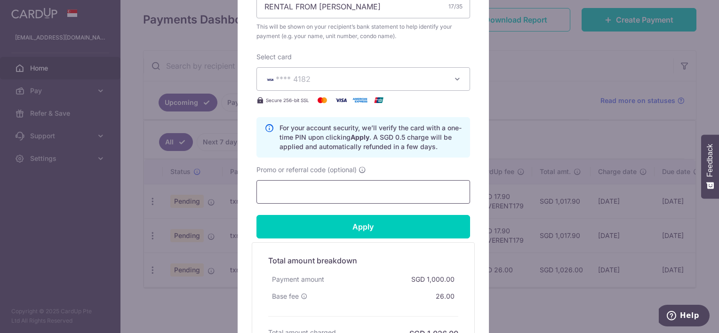
click at [280, 196] on input "Promo or referral code (optional)" at bounding box center [364, 192] width 214 height 24
paste input "SAVERENT179"
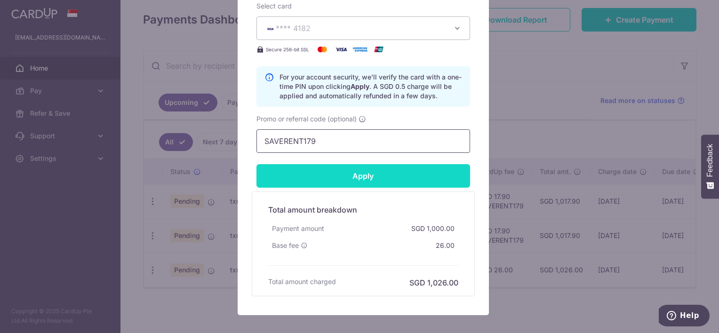
scroll to position [471, 0]
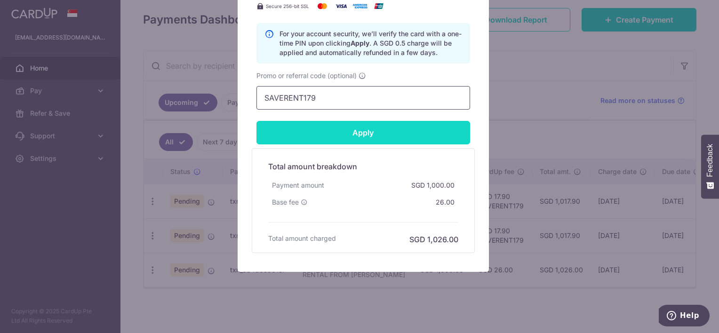
type input "SAVERENT179"
click at [335, 139] on input "Apply" at bounding box center [364, 133] width 214 height 24
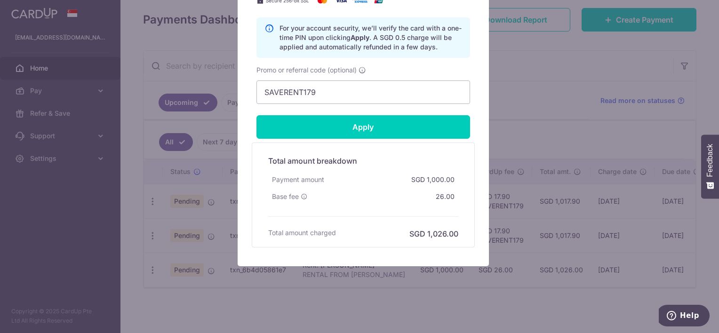
type input "Successfully Applied"
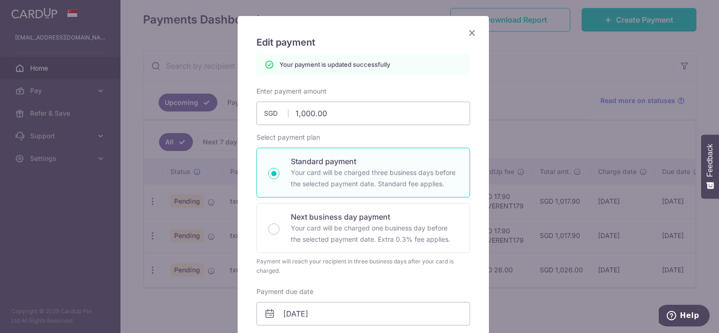
scroll to position [38, 0]
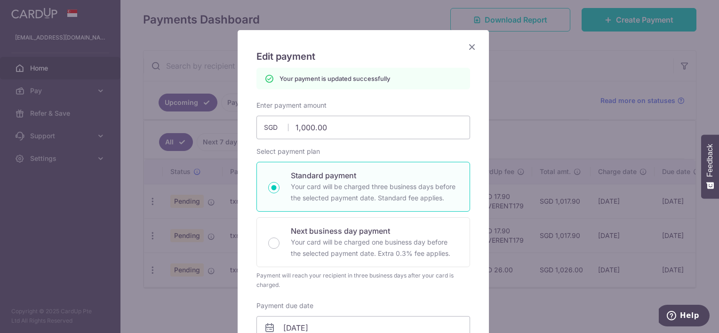
click at [470, 44] on icon "Close" at bounding box center [471, 47] width 11 height 12
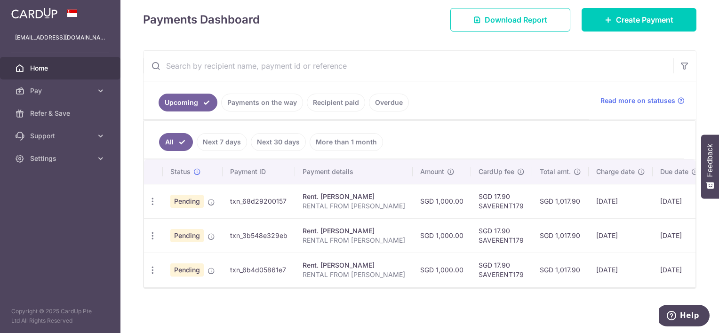
click at [210, 202] on td "Pending" at bounding box center [193, 201] width 60 height 34
click at [153, 197] on icon "button" at bounding box center [153, 202] width 10 height 10
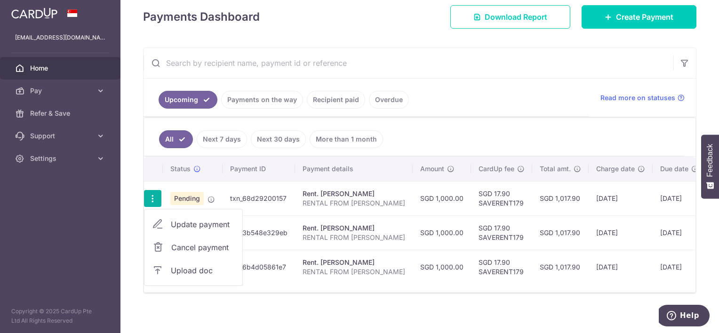
click at [285, 307] on div "× Pause Schedule Pause all future payments in this series Pause just this one p…" at bounding box center [419, 166] width 599 height 333
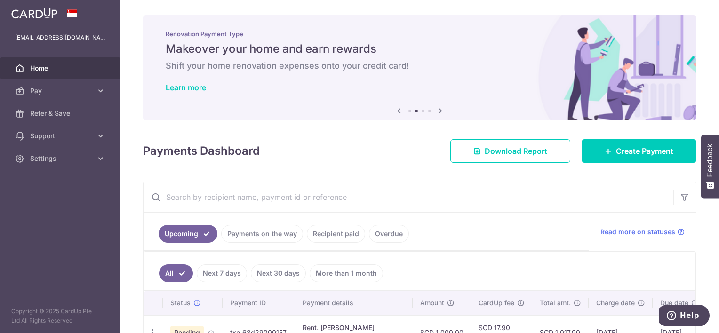
click at [66, 60] on link "Home" at bounding box center [60, 68] width 120 height 23
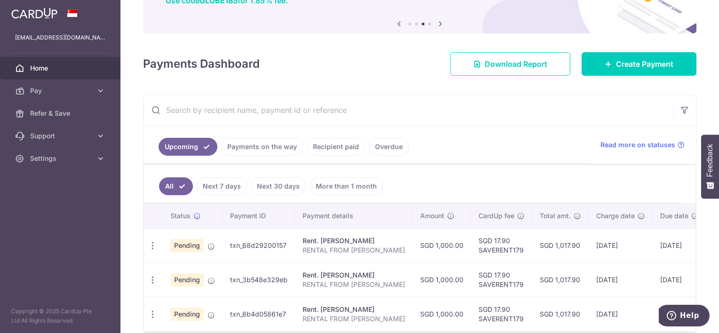
scroll to position [134, 0]
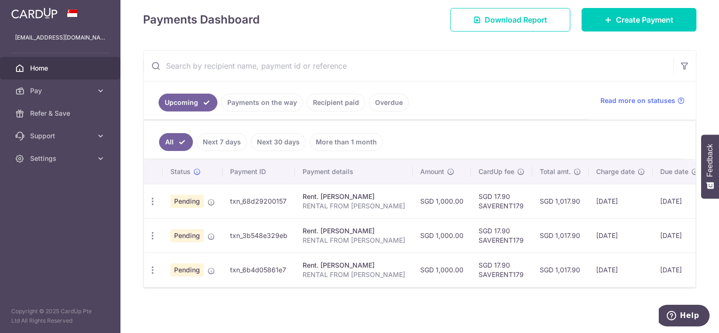
click at [277, 102] on link "Payments on the way" at bounding box center [262, 103] width 82 height 18
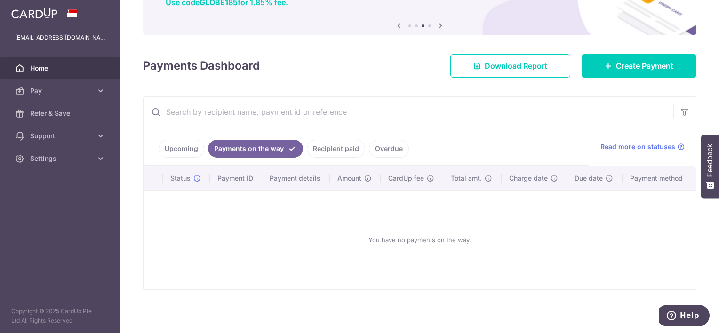
click at [171, 150] on link "Upcoming" at bounding box center [182, 149] width 46 height 18
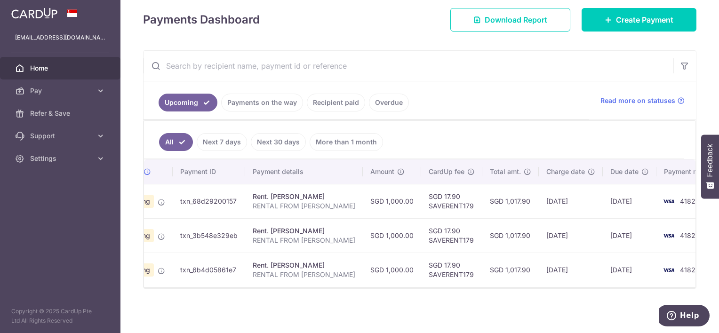
scroll to position [0, 0]
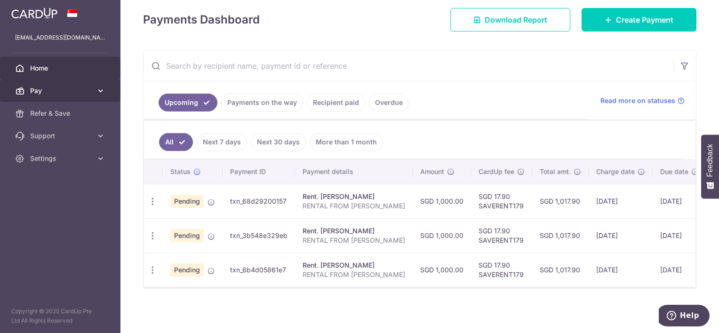
click at [60, 94] on span "Pay" at bounding box center [61, 90] width 62 height 9
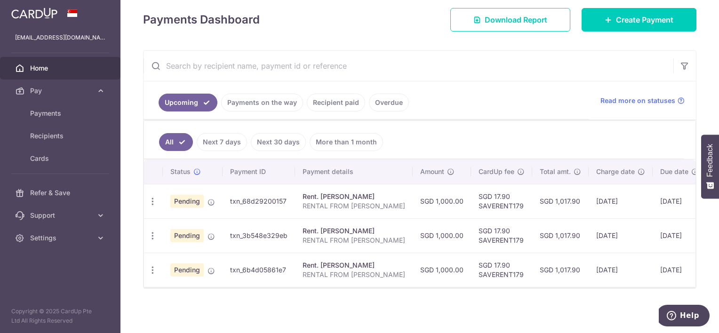
click at [345, 73] on input "text" at bounding box center [409, 66] width 530 height 30
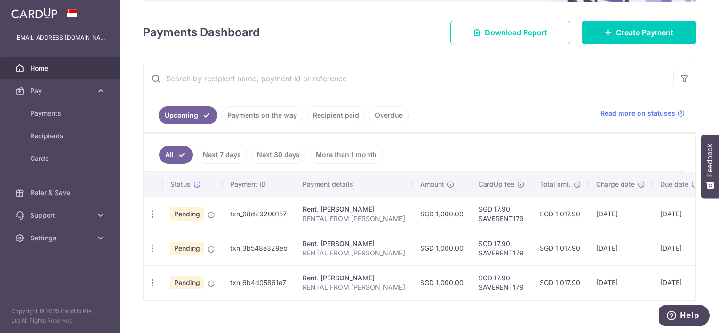
scroll to position [134, 0]
